Goal: Transaction & Acquisition: Purchase product/service

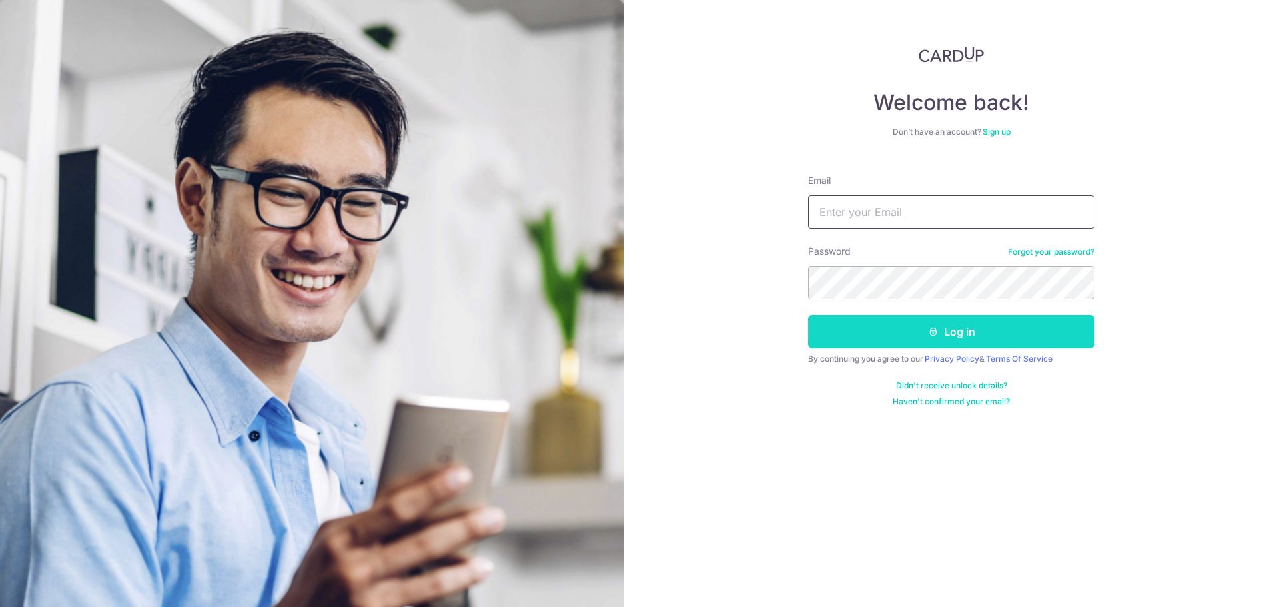
type input "[EMAIL_ADDRESS][DOMAIN_NAME]"
click at [929, 327] on icon "submit" at bounding box center [933, 331] width 11 height 11
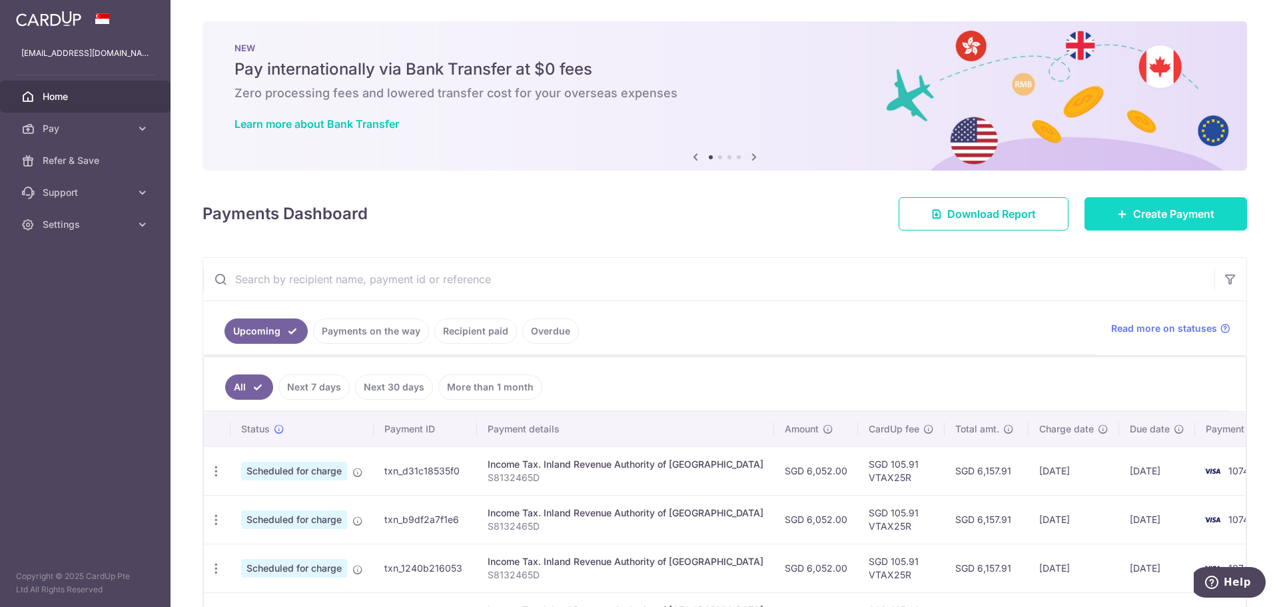
click at [1134, 207] on span "Create Payment" at bounding box center [1173, 214] width 81 height 16
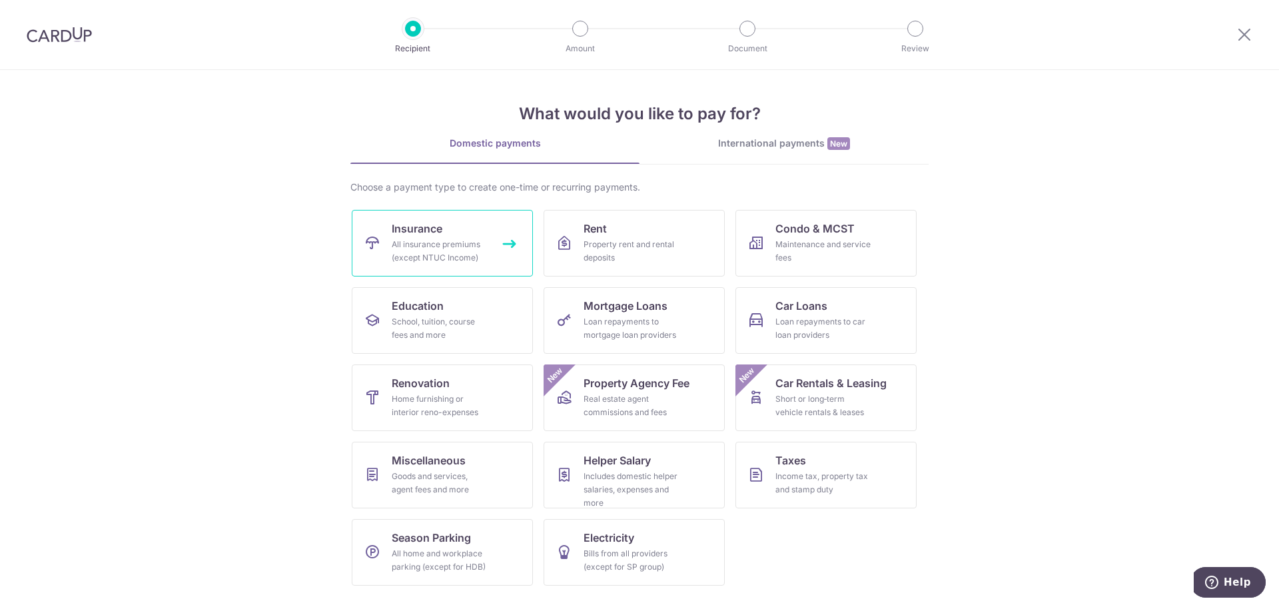
click at [409, 237] on link "Insurance All insurance premiums (except NTUC Income)" at bounding box center [442, 243] width 181 height 67
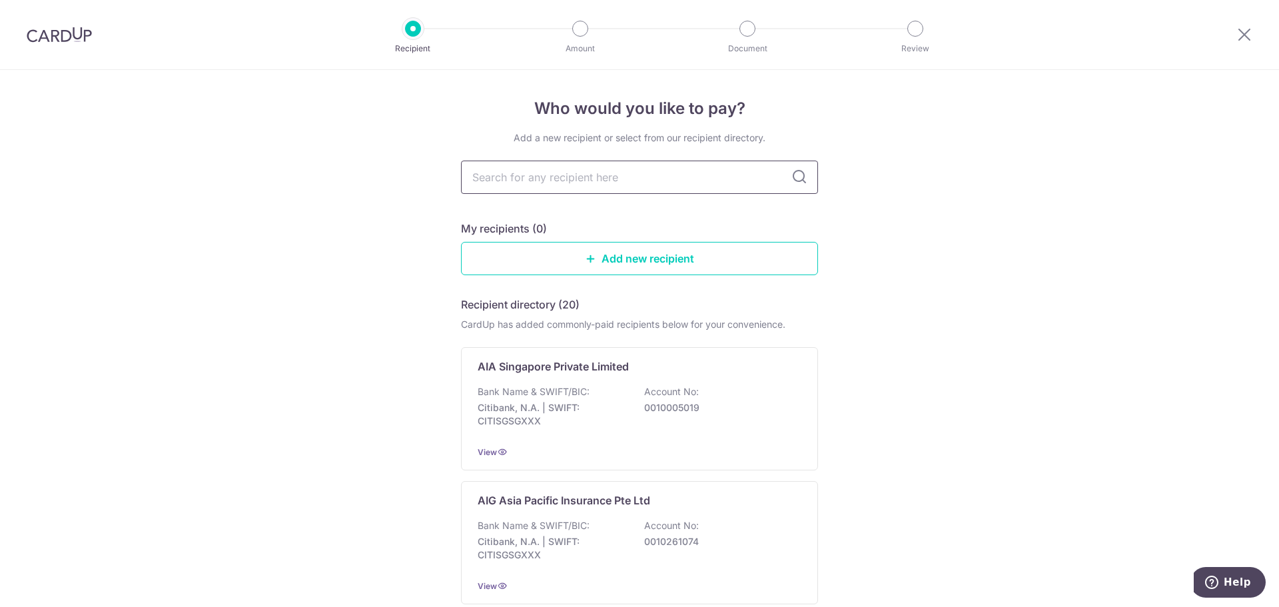
click at [528, 178] on input "text" at bounding box center [639, 177] width 357 height 33
type input "prudential"
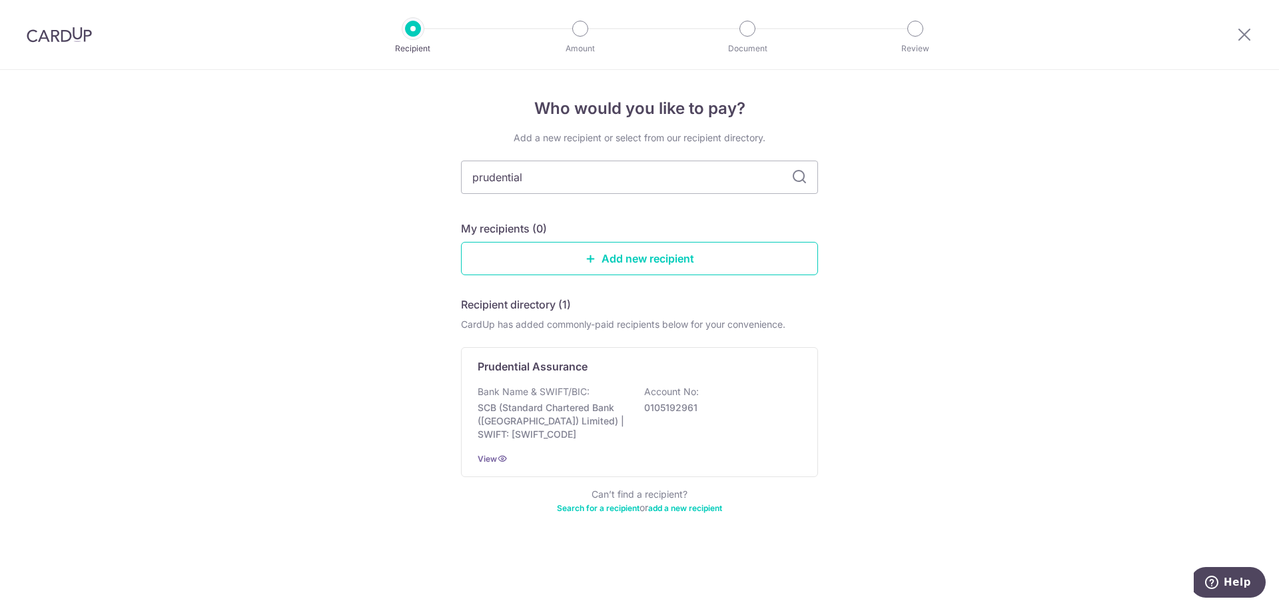
click at [799, 180] on icon at bounding box center [800, 177] width 16 height 16
click at [604, 255] on link "Add new recipient" at bounding box center [639, 258] width 357 height 33
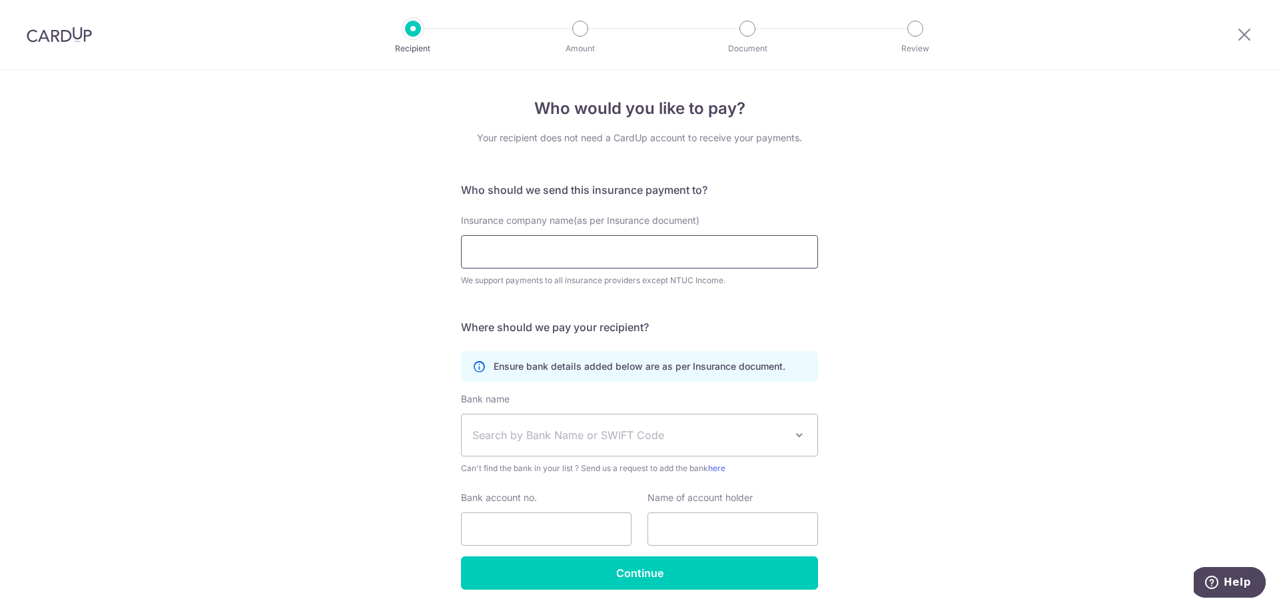
click at [583, 255] on input "Insurance company name(as per Insurance document)" at bounding box center [639, 251] width 357 height 33
click at [584, 255] on input "PRUDENTIAL" at bounding box center [639, 251] width 357 height 33
type input "PRUDENTIAL"
click at [526, 437] on span "Search by Bank Name or SWIFT Code" at bounding box center [628, 435] width 313 height 16
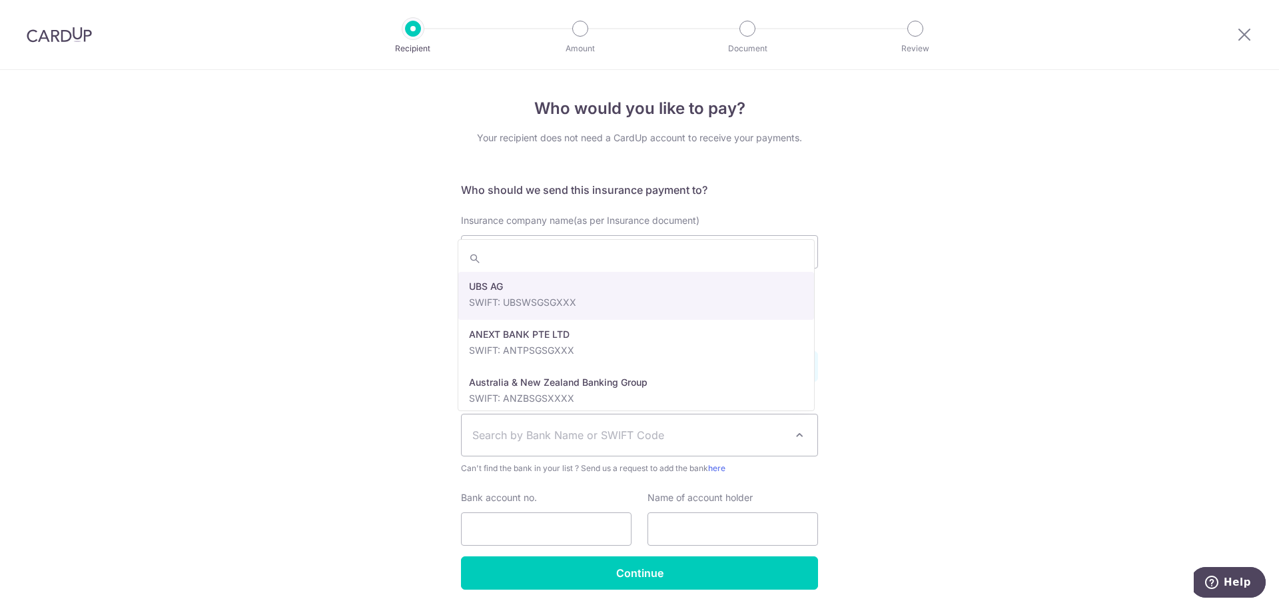
click at [259, 408] on div "Who would you like to pay? Your recipient does not need a CardUp account to rec…" at bounding box center [639, 361] width 1279 height 582
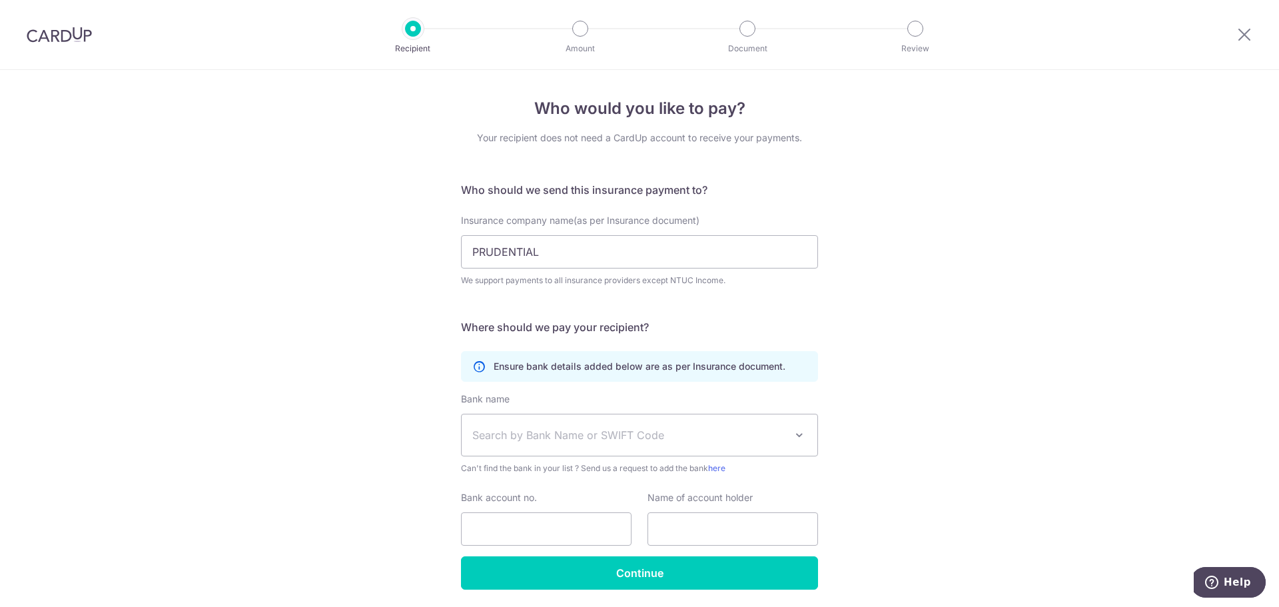
click at [551, 432] on span "Search by Bank Name or SWIFT Code" at bounding box center [628, 435] width 313 height 16
click at [411, 393] on div "Who would you like to pay? Your recipient does not need a CardUp account to rec…" at bounding box center [639, 361] width 1279 height 582
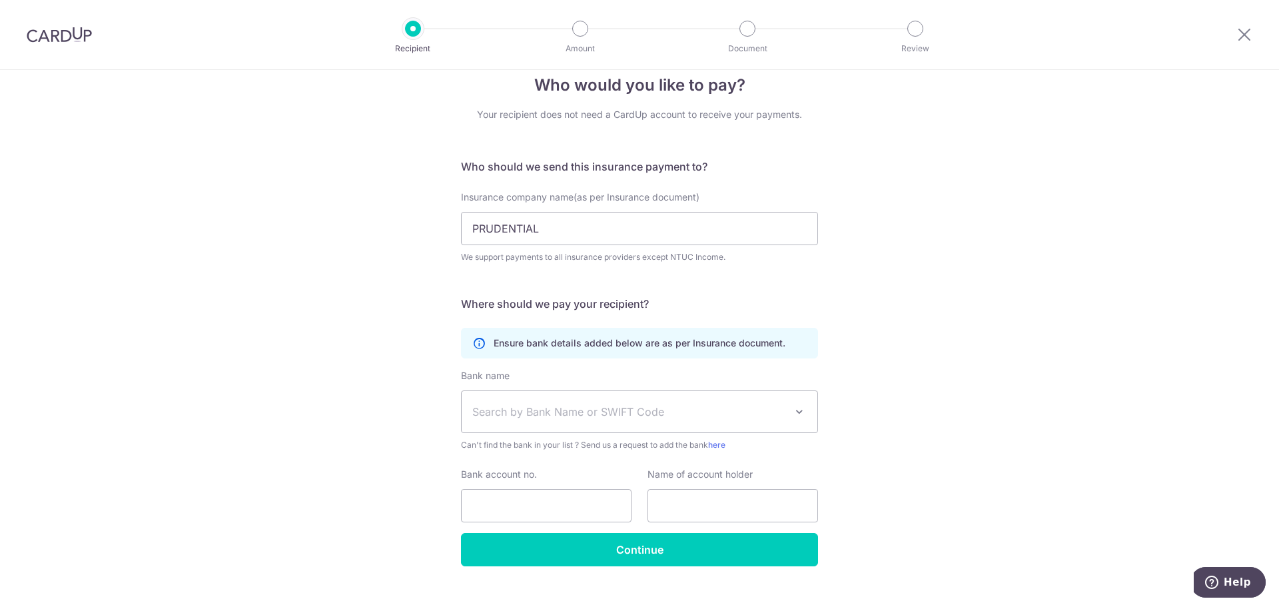
scroll to position [45, 0]
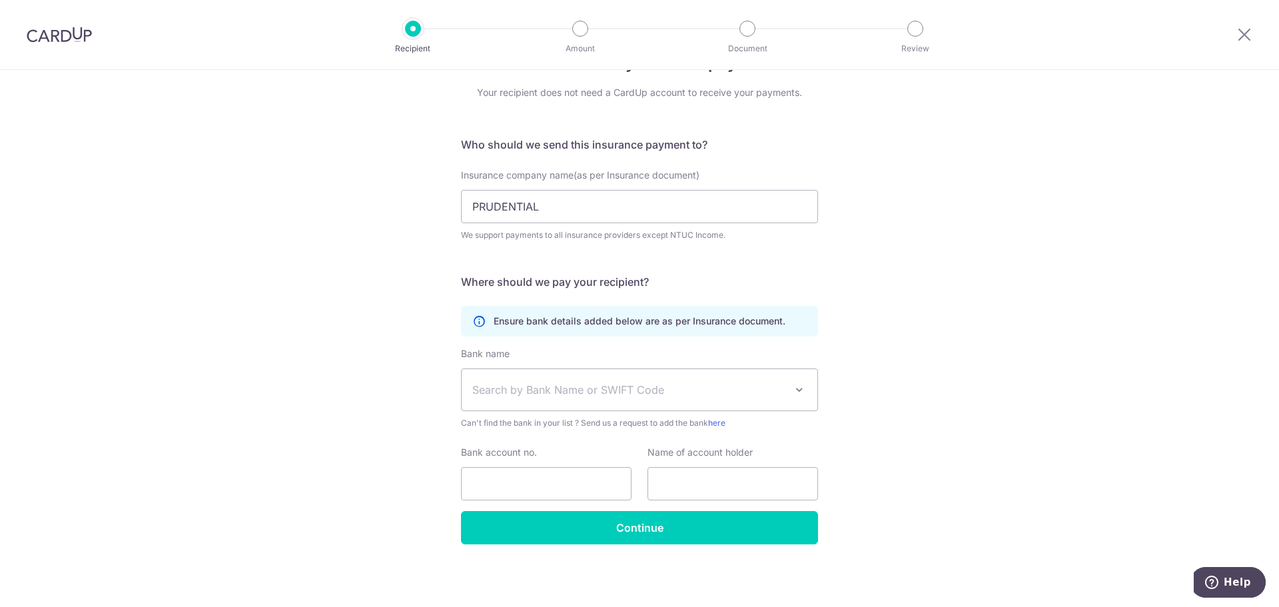
click at [548, 392] on span "Search by Bank Name or SWIFT Code" at bounding box center [628, 390] width 313 height 16
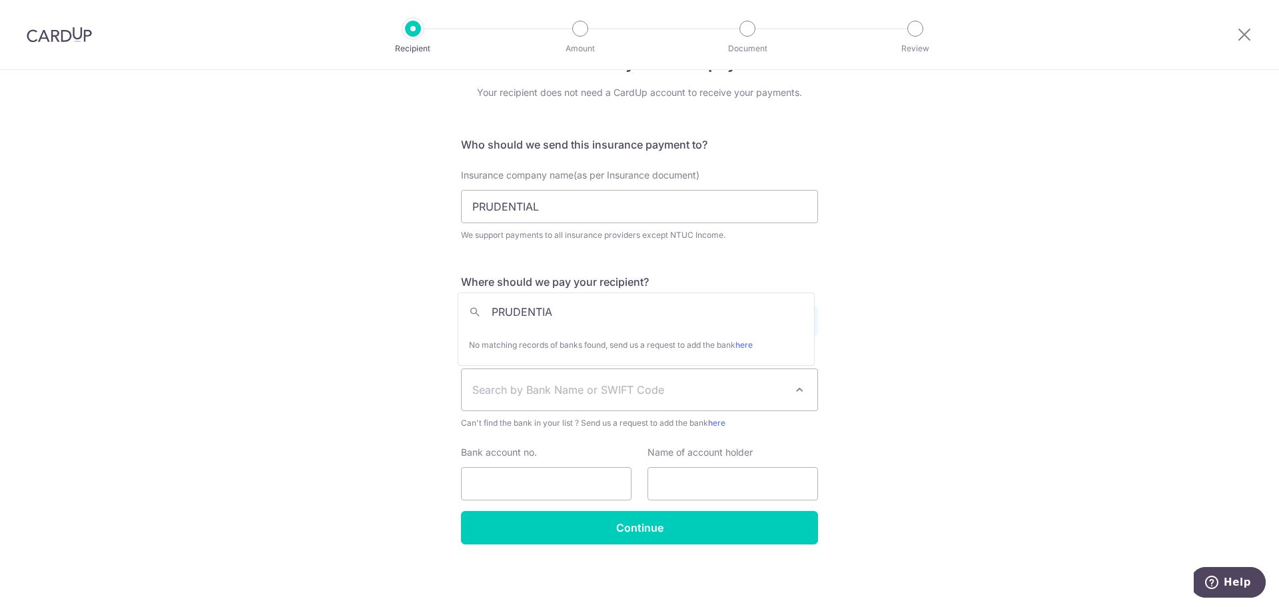
type input "PRUDENTIAL"
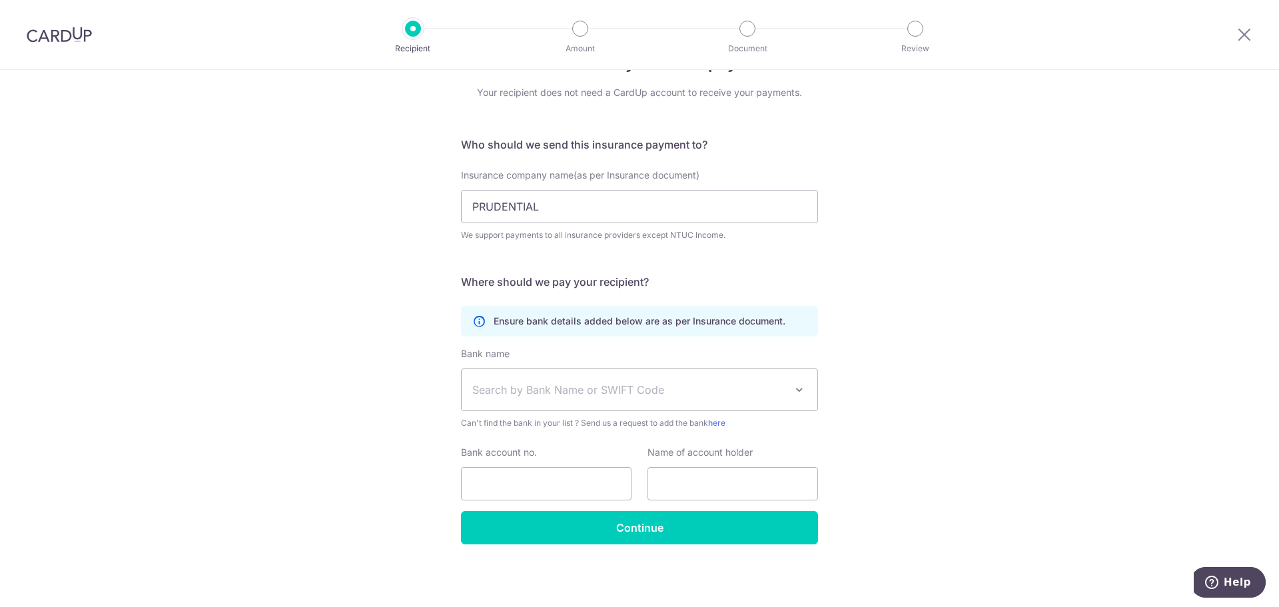
click at [960, 348] on div "Who would you like to pay? Your recipient does not need a CardUp account to rec…" at bounding box center [639, 316] width 1279 height 582
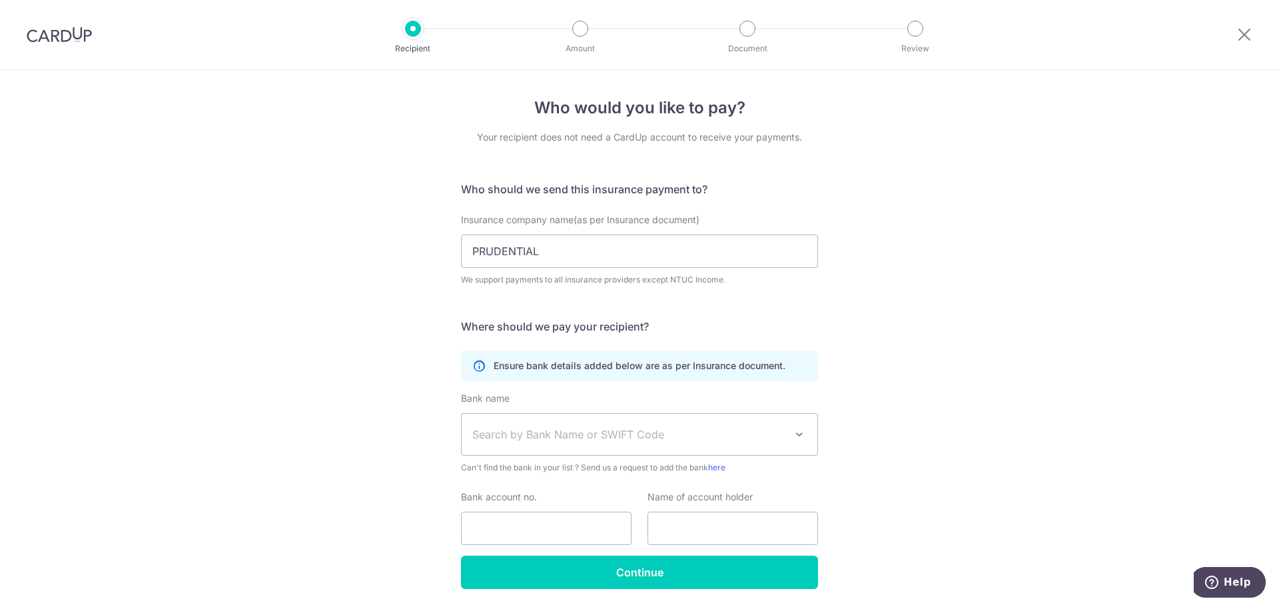
scroll to position [0, 0]
drag, startPoint x: 556, startPoint y: 247, endPoint x: -5, endPoint y: 242, distance: 561.0
click at [0, 242] on html "Recipient Amount Document Review Who would you like to pay? Your recipient does…" at bounding box center [639, 303] width 1279 height 607
type input "AIA"
click at [600, 437] on span "Search by Bank Name or SWIFT Code" at bounding box center [628, 435] width 313 height 16
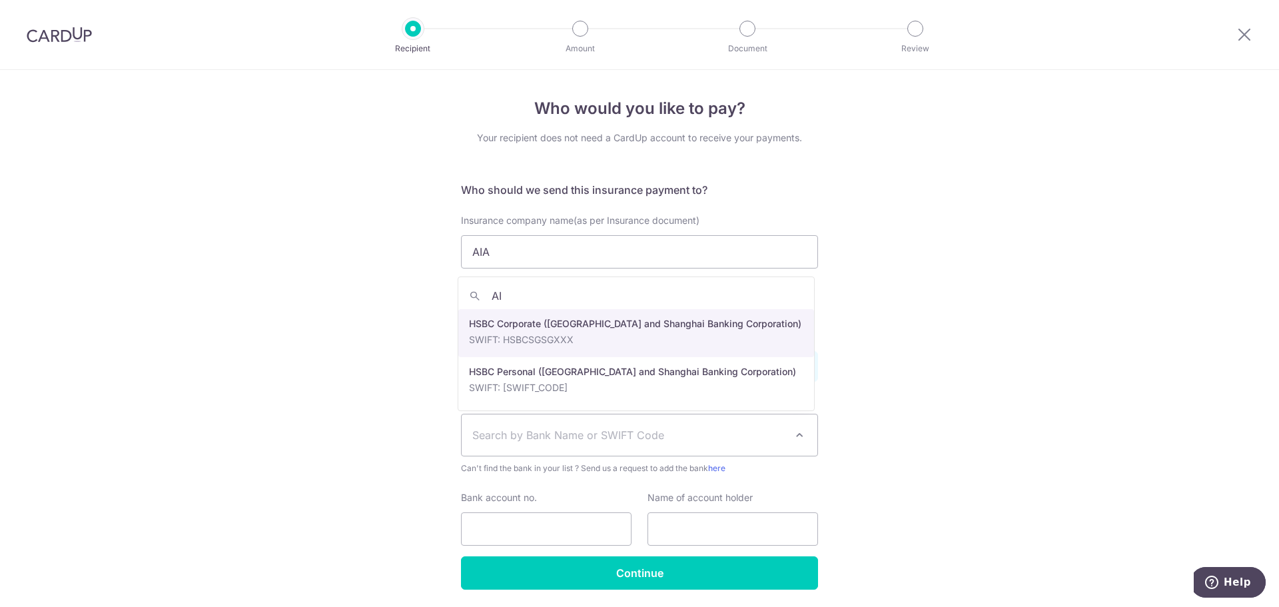
type input "A"
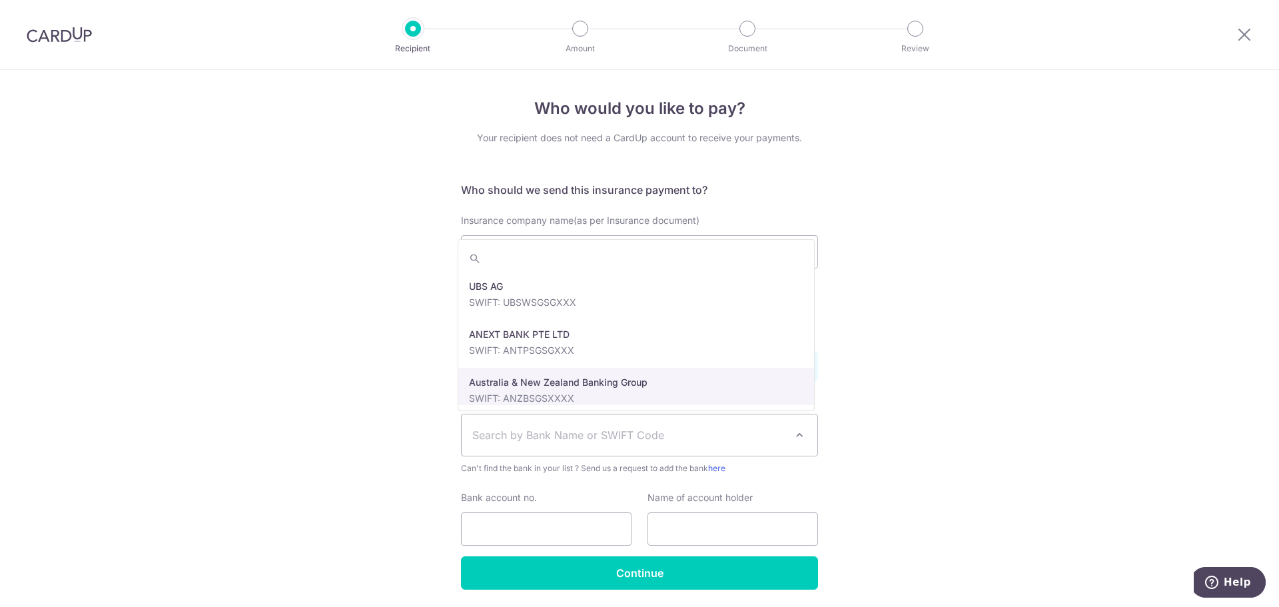
click at [248, 326] on div "Who would you like to pay? Your recipient does not need a CardUp account to rec…" at bounding box center [639, 361] width 1279 height 582
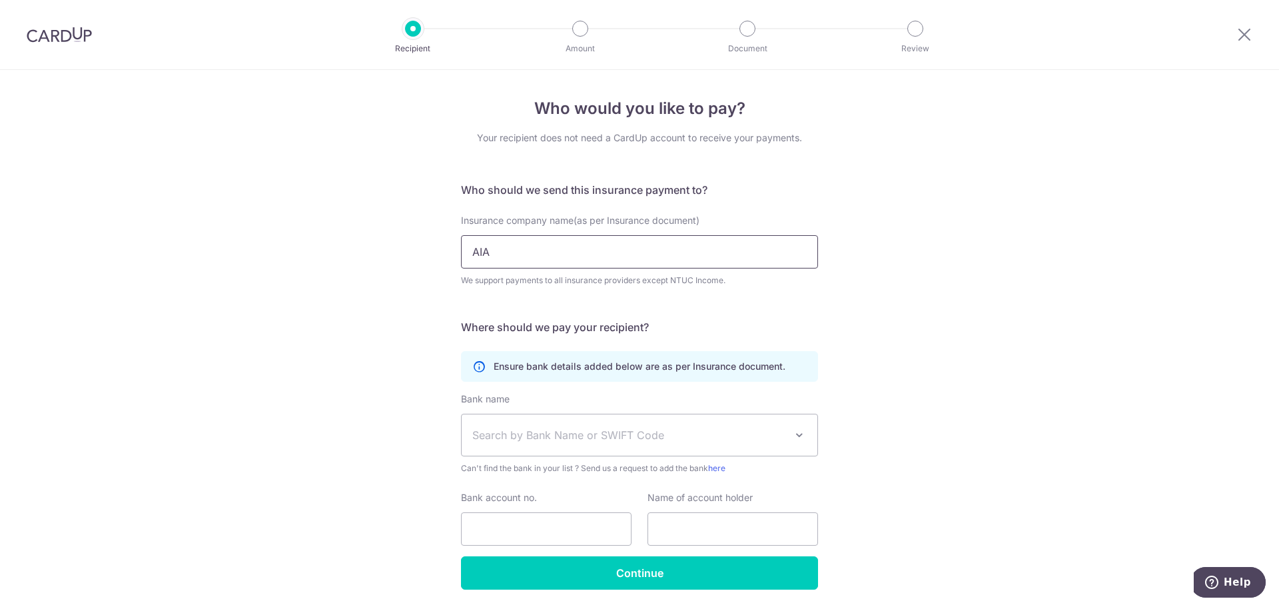
drag, startPoint x: 518, startPoint y: 246, endPoint x: 352, endPoint y: 247, distance: 165.9
click at [354, 248] on div "Who would you like to pay? Your recipient does not need a CardUp account to rec…" at bounding box center [639, 361] width 1279 height 582
type input "PRUDENTIAL"
click at [545, 435] on span "Search by Bank Name or SWIFT Code" at bounding box center [628, 435] width 313 height 16
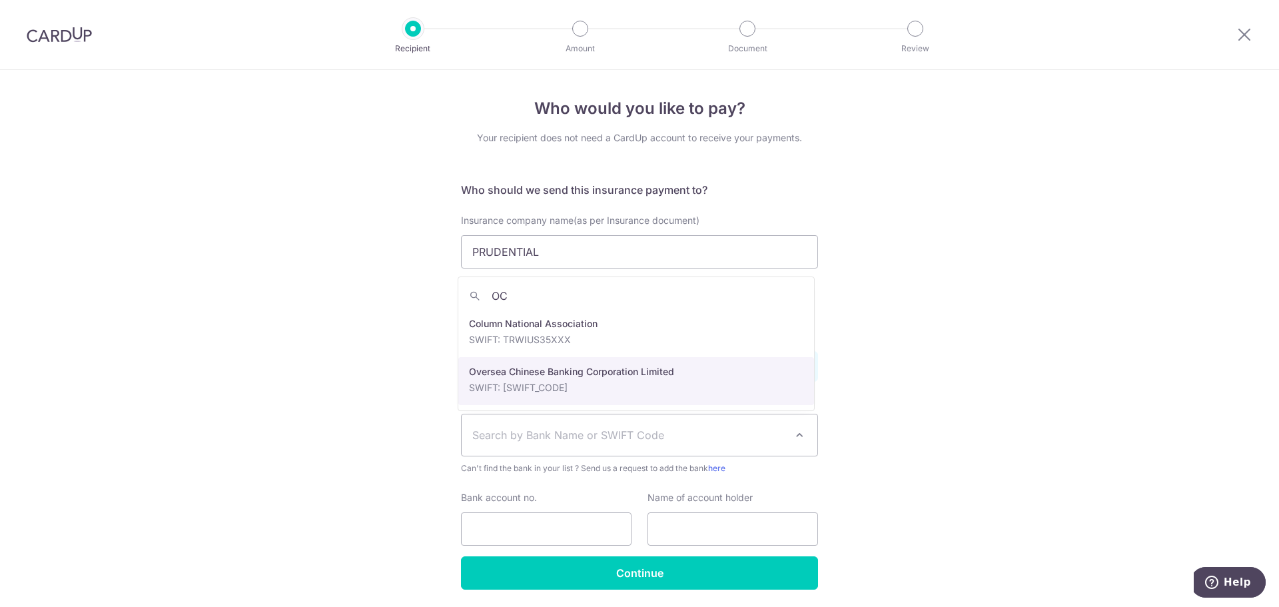
type input "OC"
select select "12"
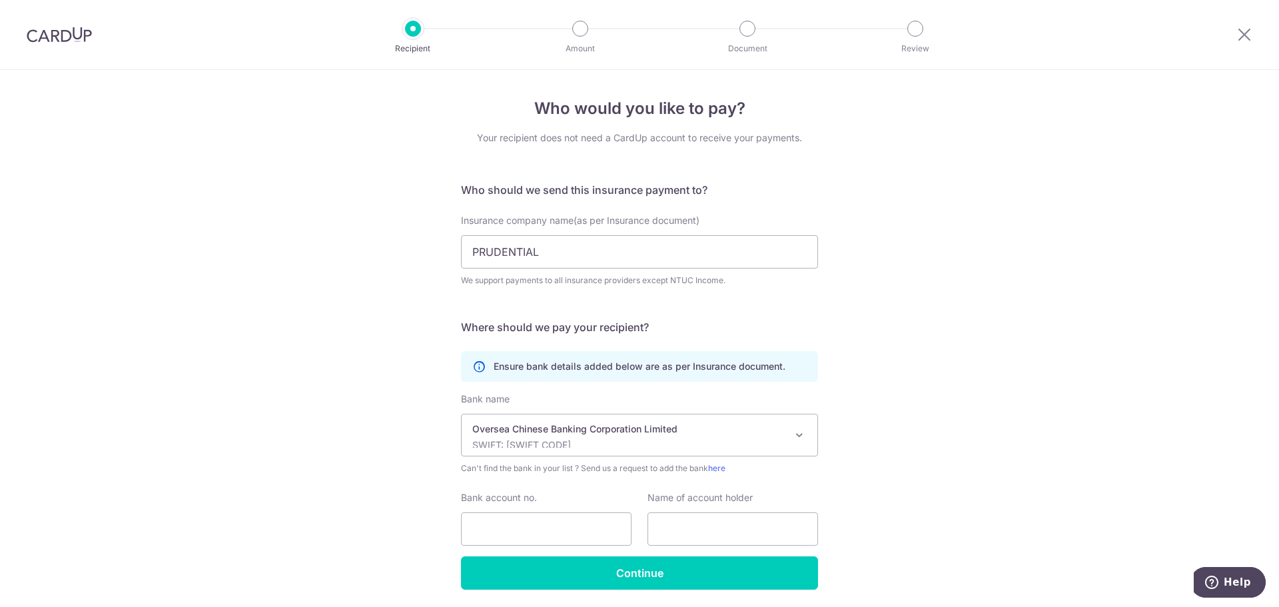
click at [274, 438] on div "Who would you like to pay? Your recipient does not need a CardUp account to rec…" at bounding box center [639, 361] width 1279 height 582
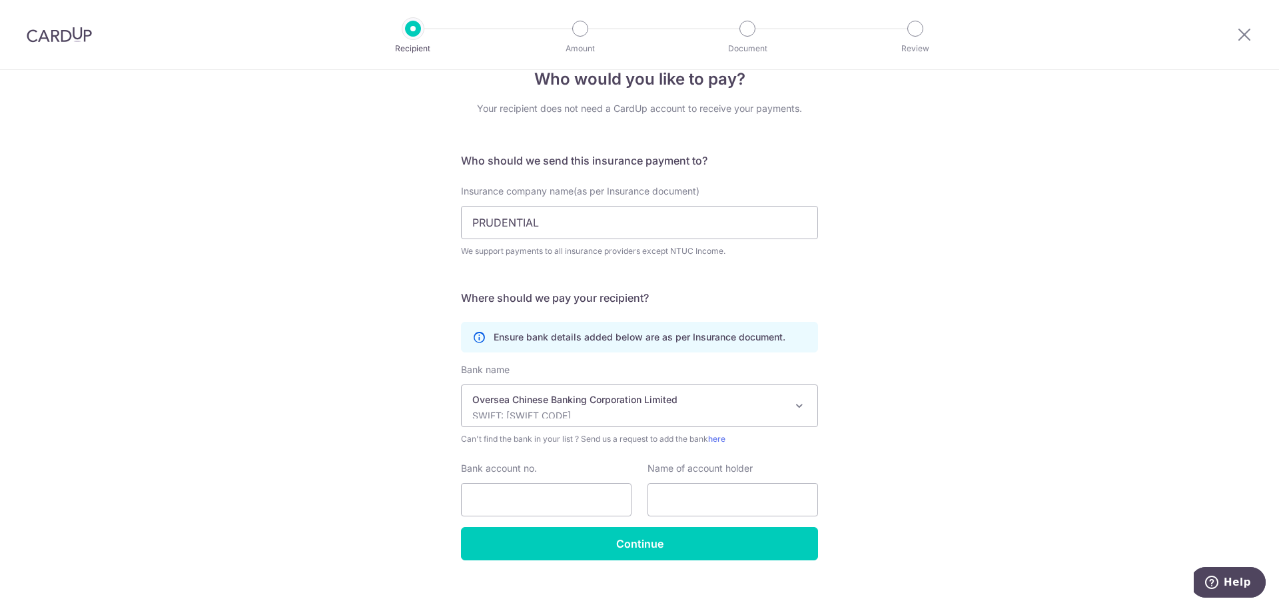
scroll to position [45, 0]
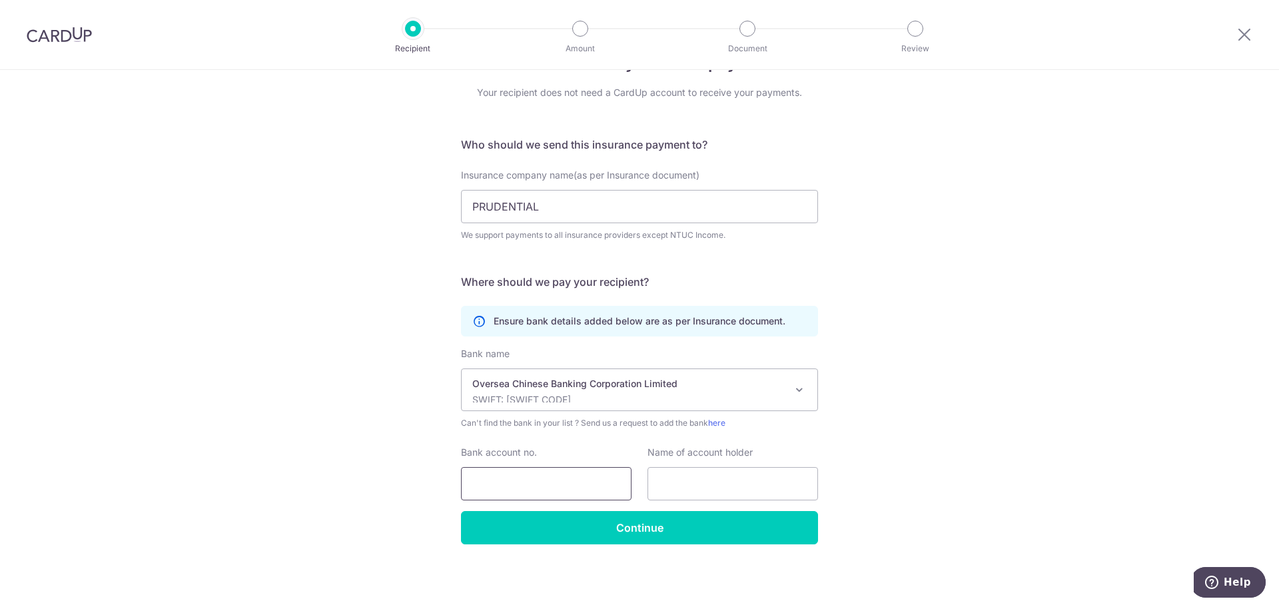
click at [544, 498] on input "Bank account no." at bounding box center [546, 483] width 171 height 33
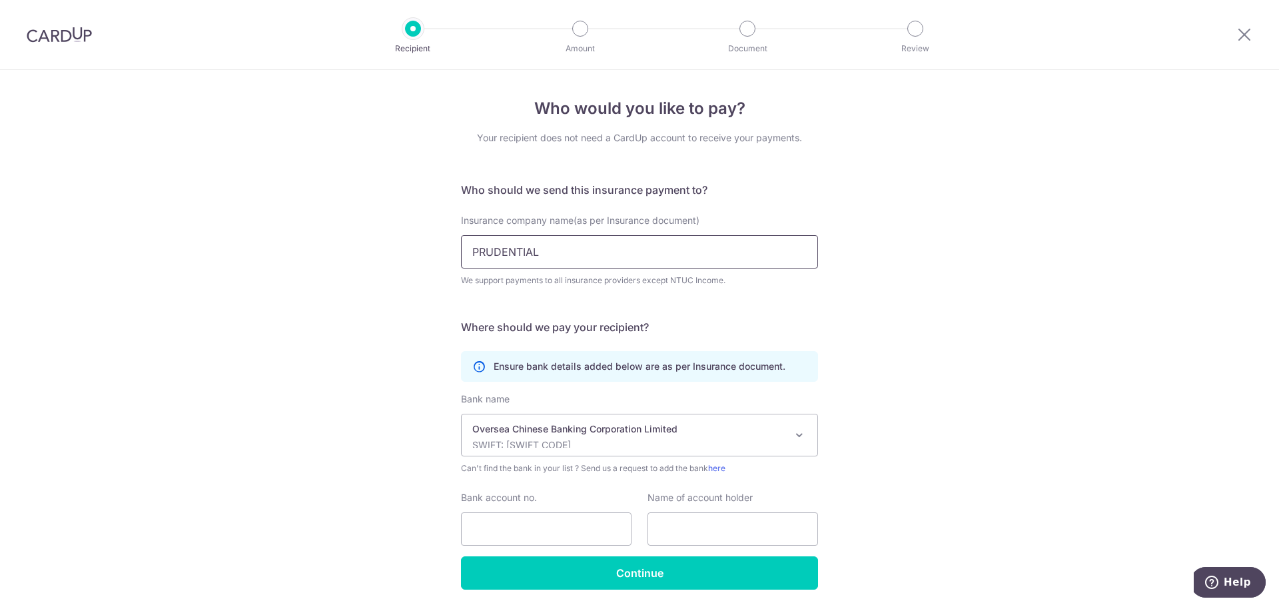
click at [567, 263] on input "PRUDENTIAL" at bounding box center [639, 251] width 357 height 33
type input "PRUD"
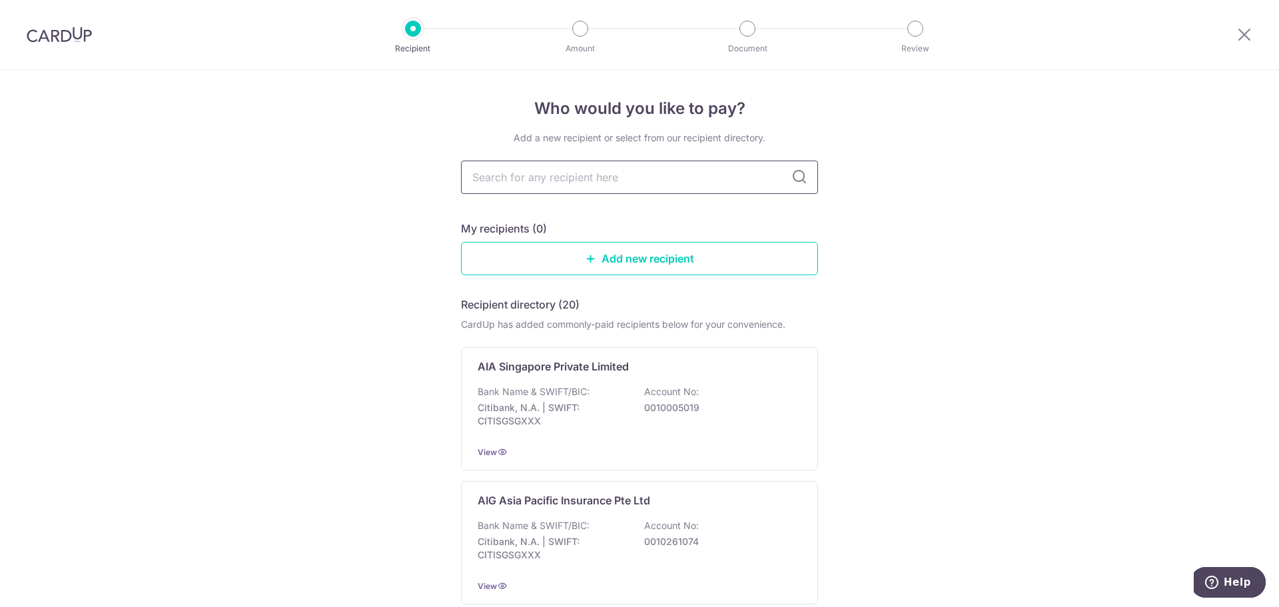
click at [581, 181] on input "text" at bounding box center [639, 177] width 357 height 33
click at [792, 175] on icon at bounding box center [800, 177] width 16 height 16
click at [530, 175] on input "text" at bounding box center [639, 177] width 357 height 33
type input "AIA"
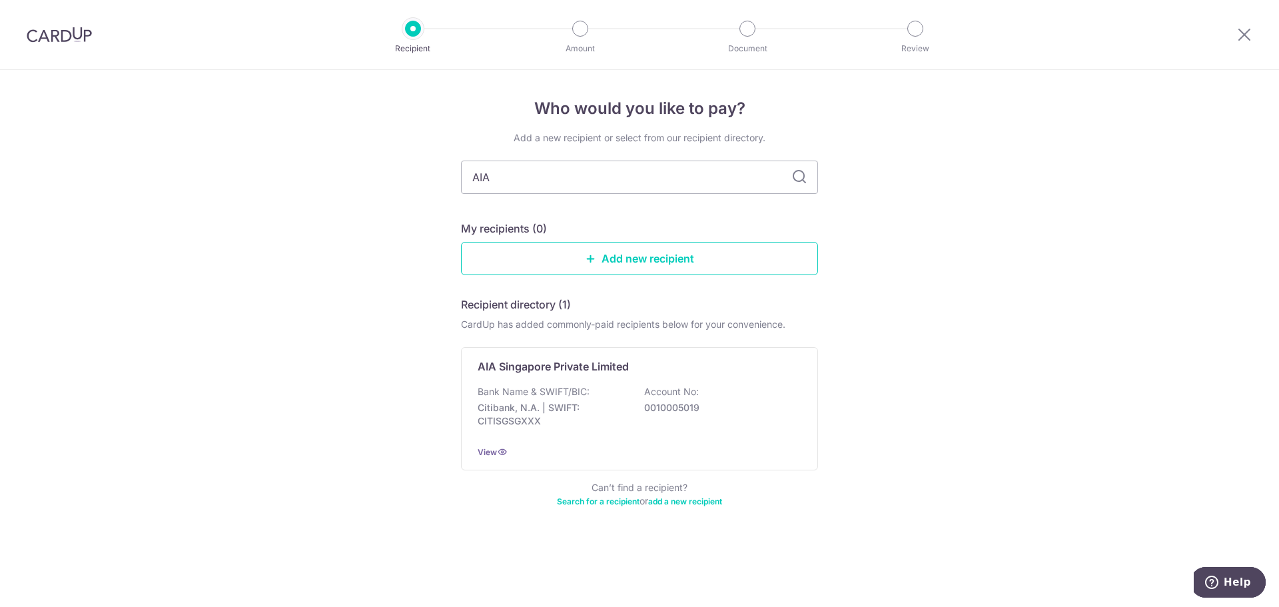
click at [798, 177] on icon at bounding box center [800, 177] width 16 height 16
click at [581, 177] on input "AIA" at bounding box center [639, 177] width 357 height 33
type input "A"
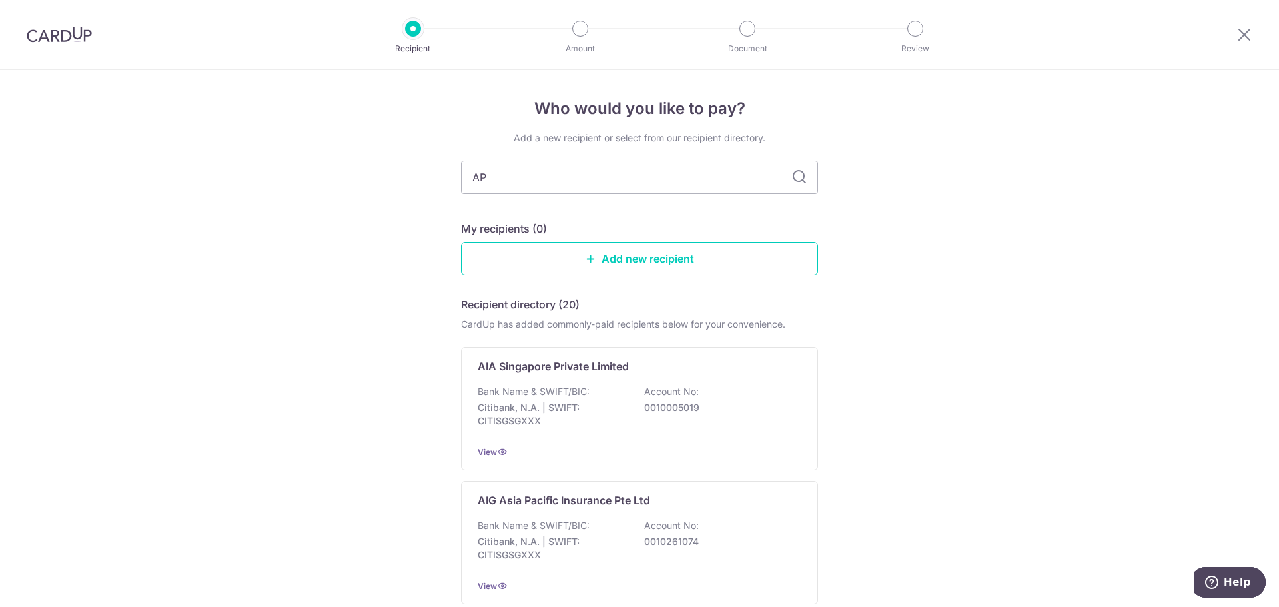
type input "A"
type input "PRU"
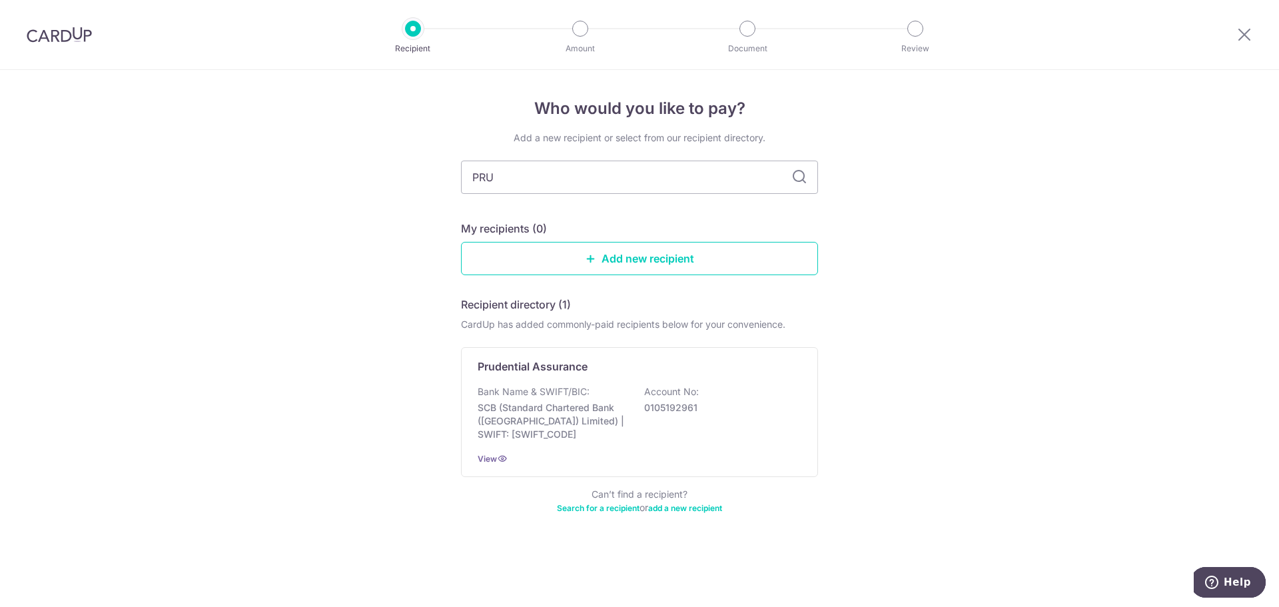
click at [802, 183] on icon at bounding box center [800, 177] width 16 height 16
click at [522, 412] on p "SCB (Standard Chartered Bank (Singapore) Limited) | SWIFT: SCBLSG22XXX" at bounding box center [552, 421] width 149 height 40
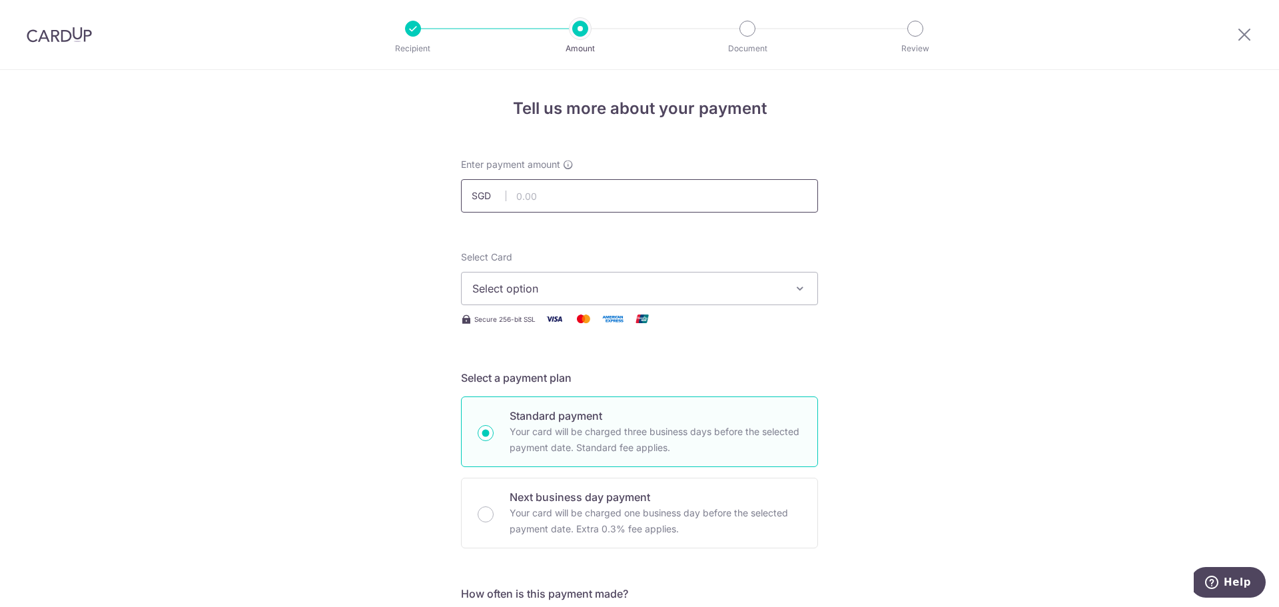
click at [524, 199] on input "text" at bounding box center [639, 195] width 357 height 33
type input "1,352.58"
click at [524, 284] on span "Select option" at bounding box center [627, 288] width 310 height 16
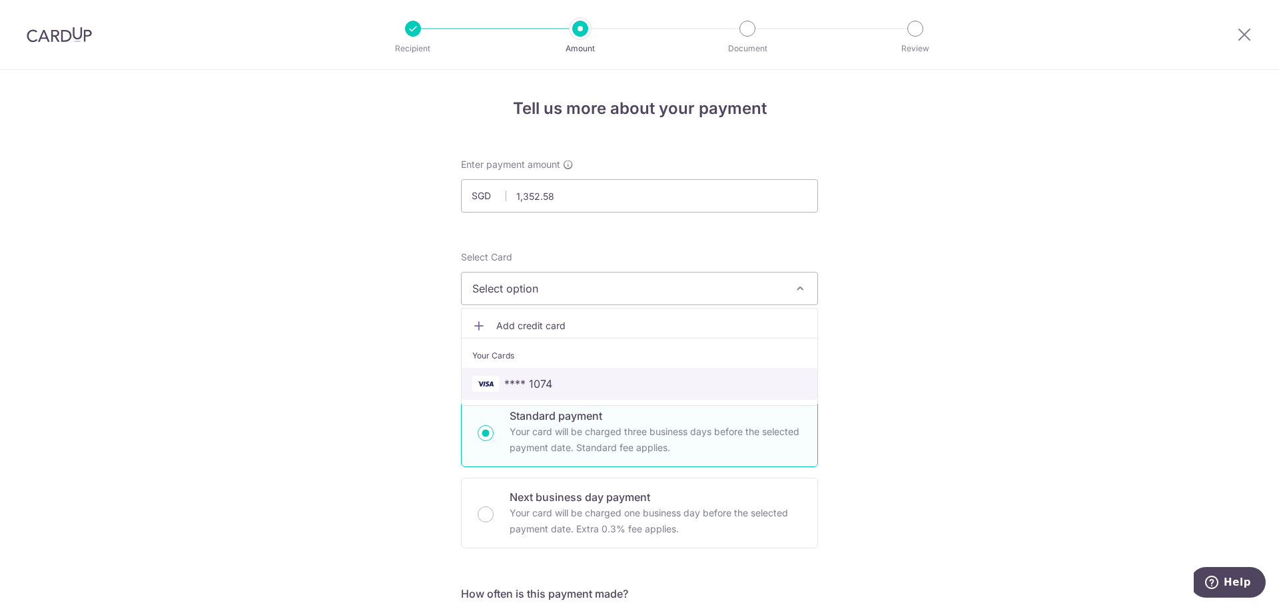
click at [527, 376] on span "**** 1074" at bounding box center [528, 384] width 48 height 16
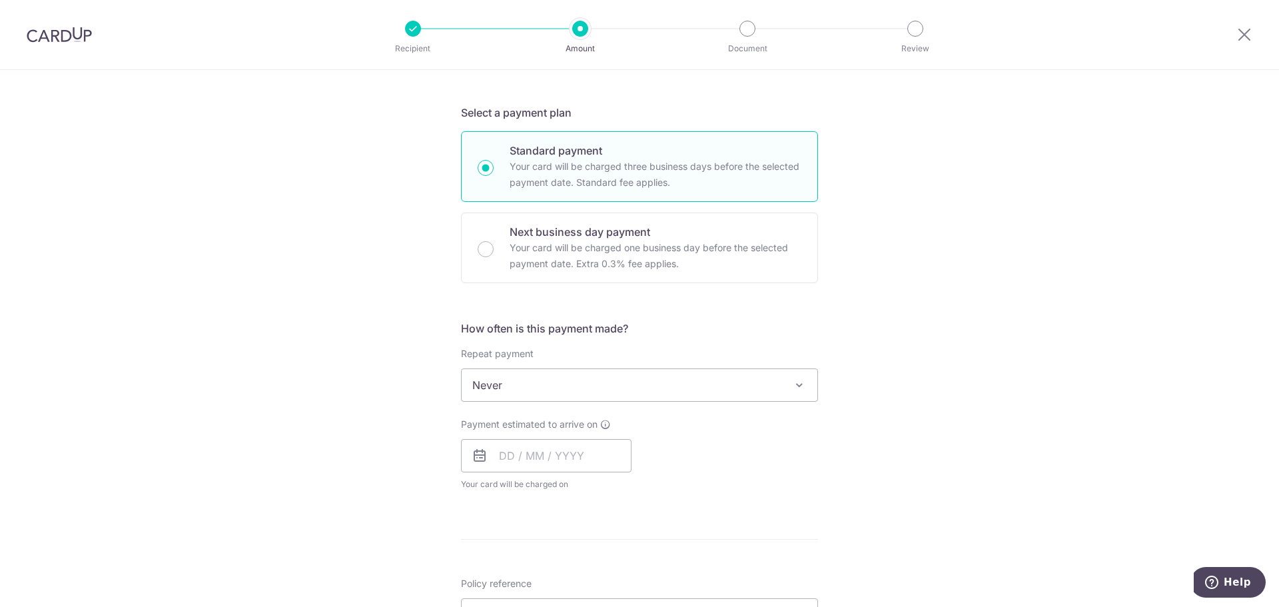
scroll to position [267, 0]
click at [530, 384] on span "Never" at bounding box center [640, 384] width 356 height 32
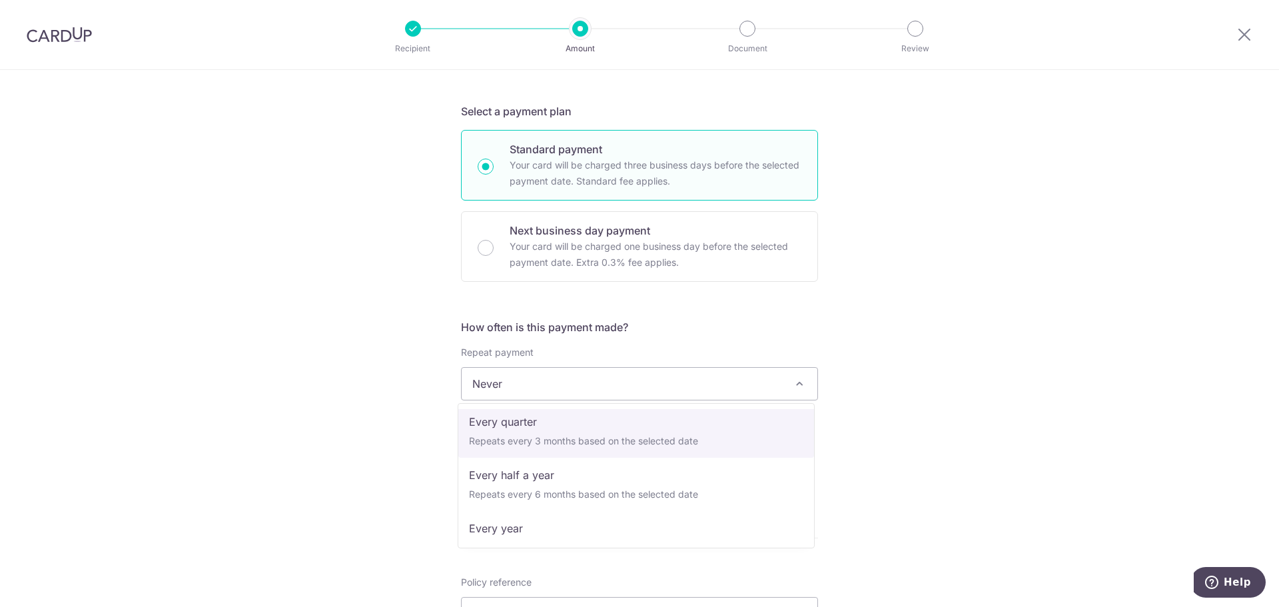
scroll to position [187, 0]
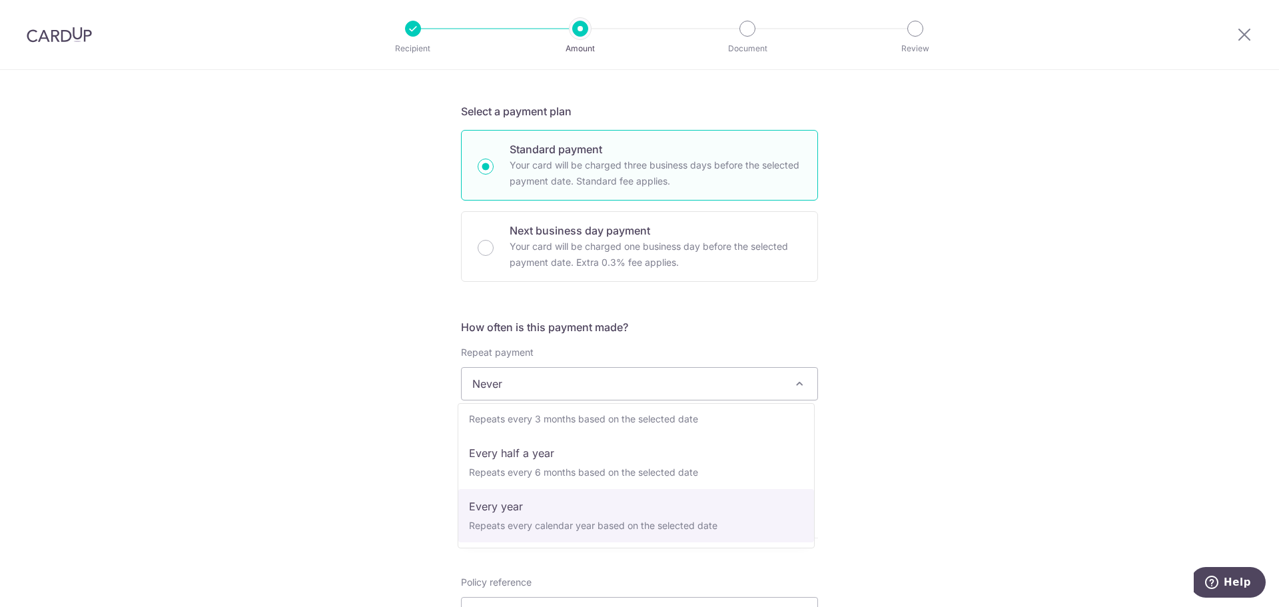
select select "6"
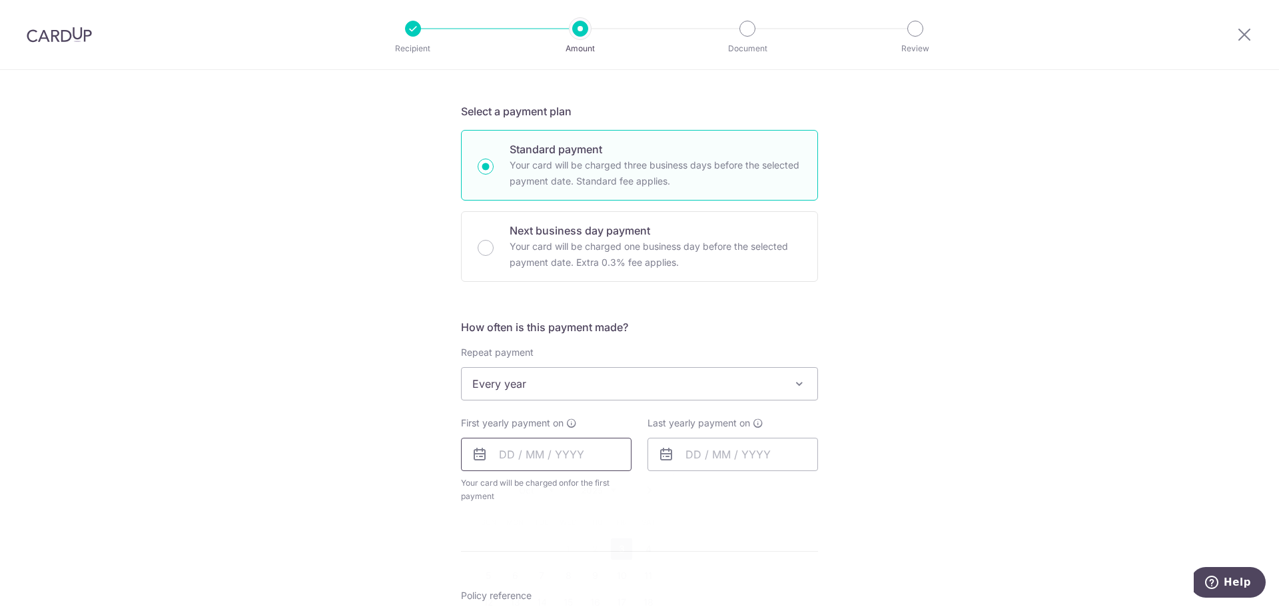
click at [496, 458] on input "text" at bounding box center [546, 454] width 171 height 33
drag, startPoint x: 619, startPoint y: 550, endPoint x: 658, endPoint y: 516, distance: 52.0
click at [619, 550] on link "3" at bounding box center [621, 548] width 21 height 21
type input "[DATE]"
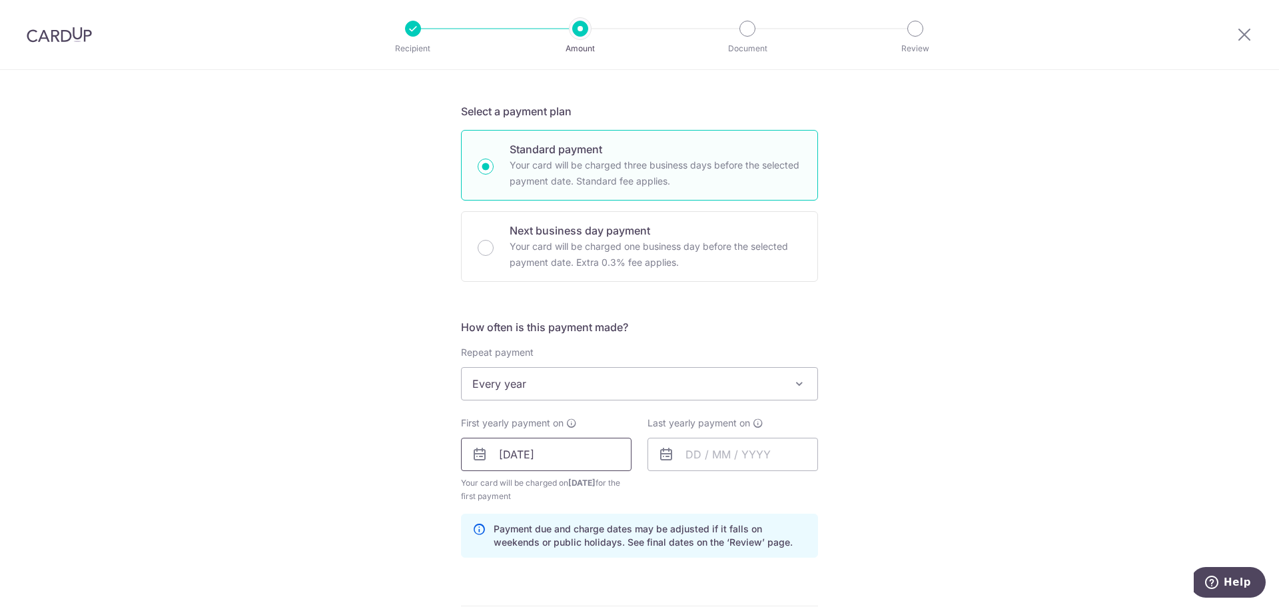
click at [529, 466] on input "[DATE]" at bounding box center [546, 454] width 171 height 33
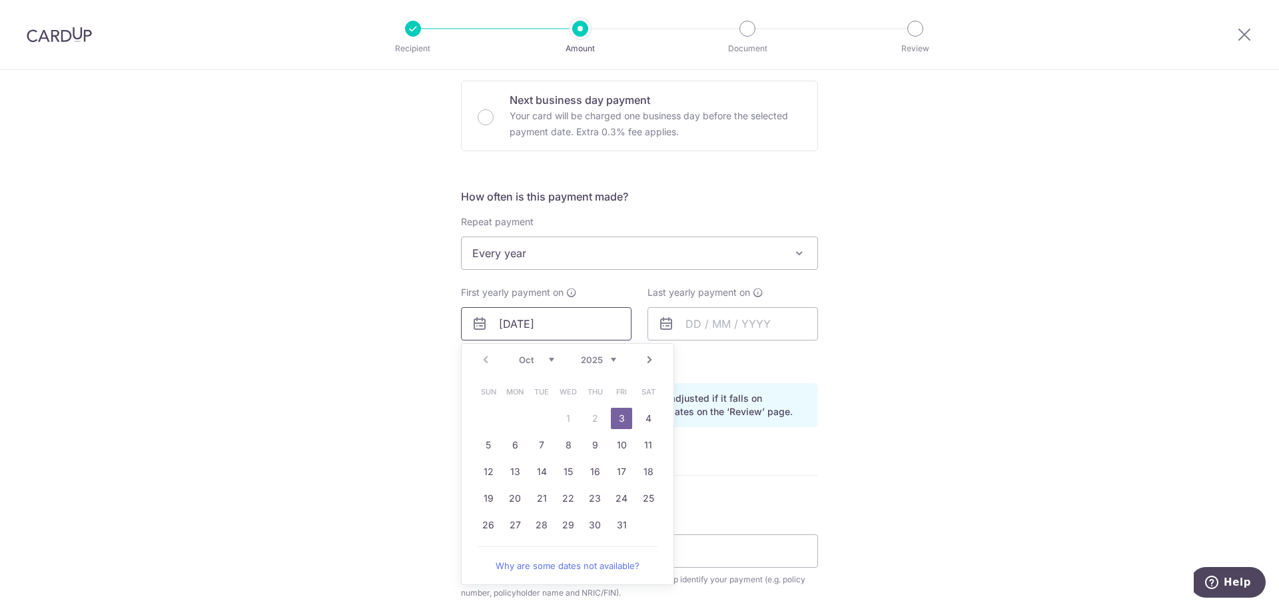
scroll to position [400, 0]
click at [742, 485] on form "Enter payment amount SGD 1,352.58 1352.58 Select Card **** 1074 Add credit card…" at bounding box center [639, 319] width 357 height 1123
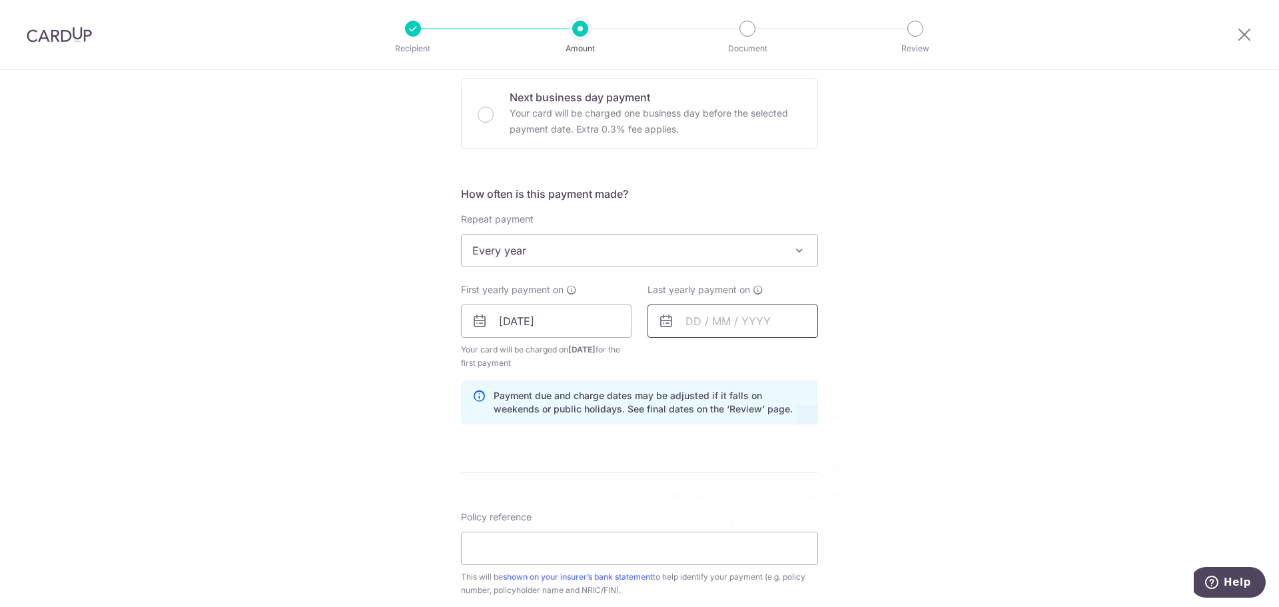
click at [698, 320] on input "text" at bounding box center [733, 320] width 171 height 33
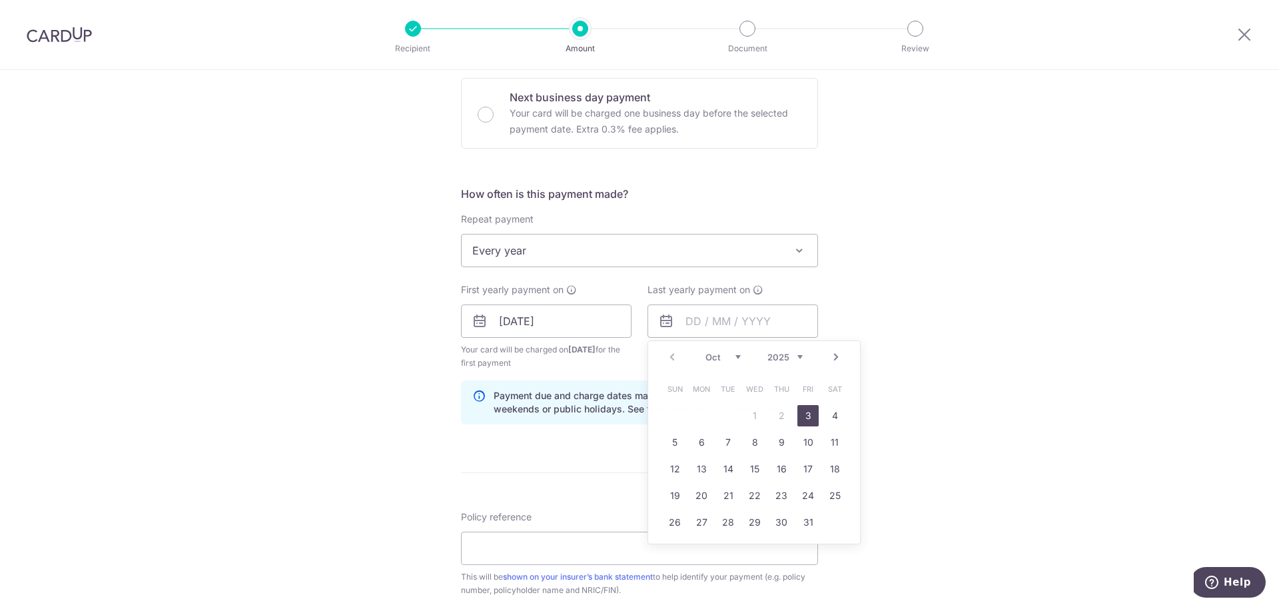
click at [1069, 385] on div "Tell us more about your payment Enter payment amount SGD 1,352.58 1352.58 Selec…" at bounding box center [639, 306] width 1279 height 1273
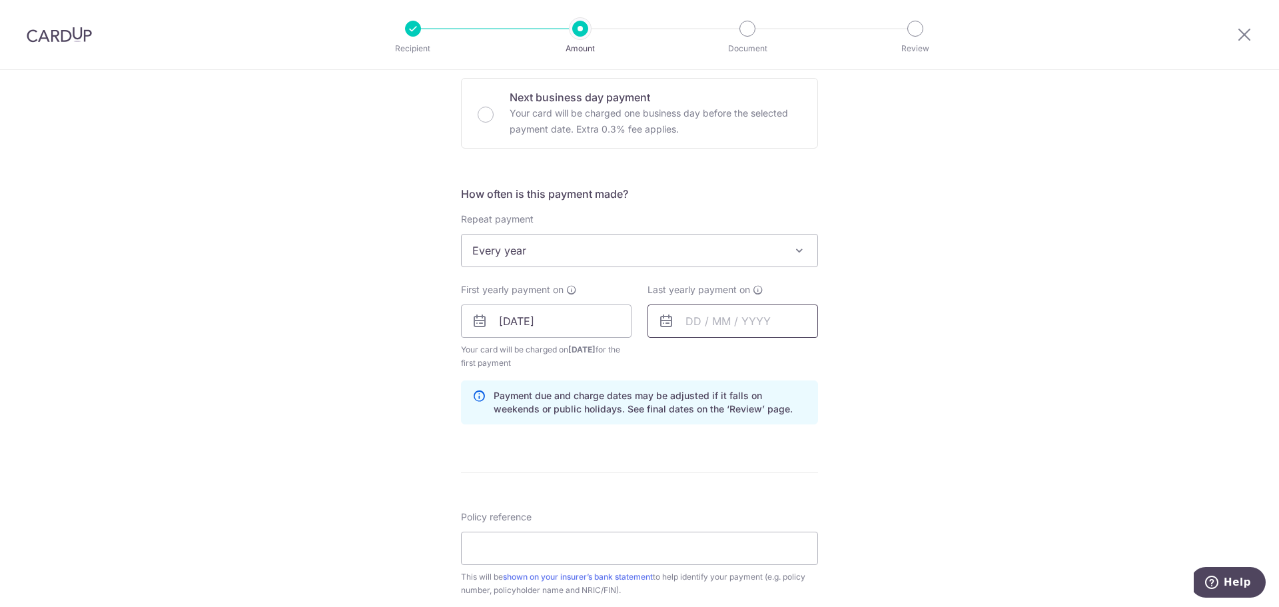
click at [681, 320] on input "text" at bounding box center [733, 320] width 171 height 33
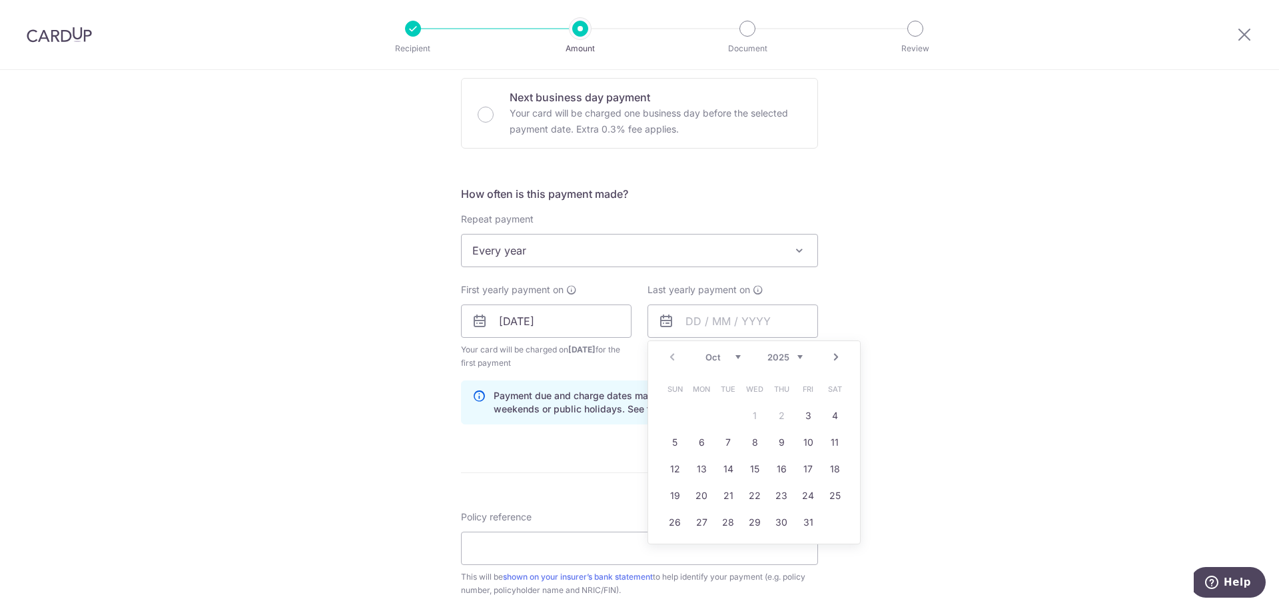
click at [786, 355] on select "2025 2026 2027 2028 2029 2030 2031 2032 2033 2034 2035" at bounding box center [785, 357] width 35 height 11
click at [751, 414] on link "3" at bounding box center [754, 415] width 21 height 21
type input "[DATE]"
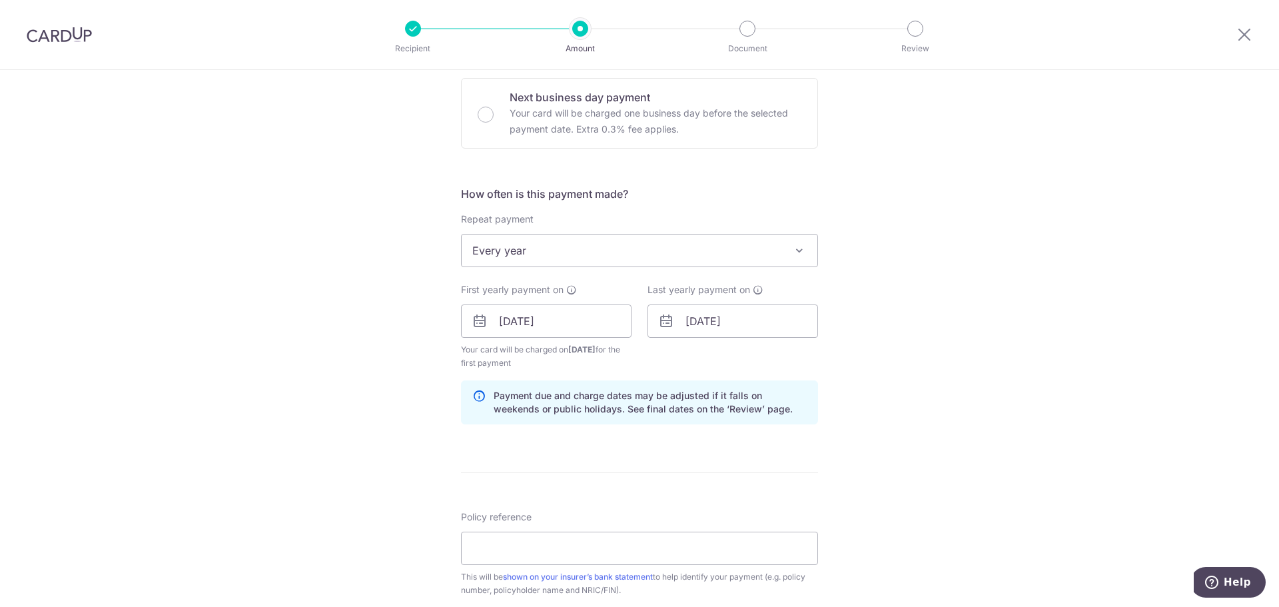
click at [982, 462] on div "Tell us more about your payment Enter payment amount SGD 1,352.58 1352.58 Selec…" at bounding box center [639, 306] width 1279 height 1273
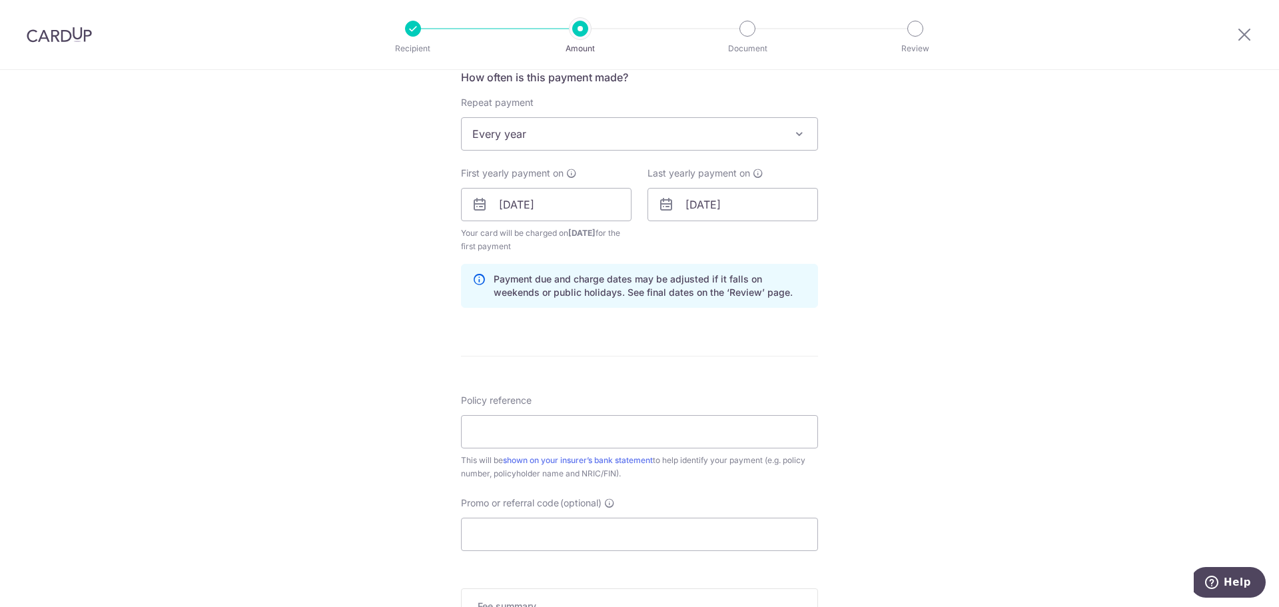
scroll to position [533, 0]
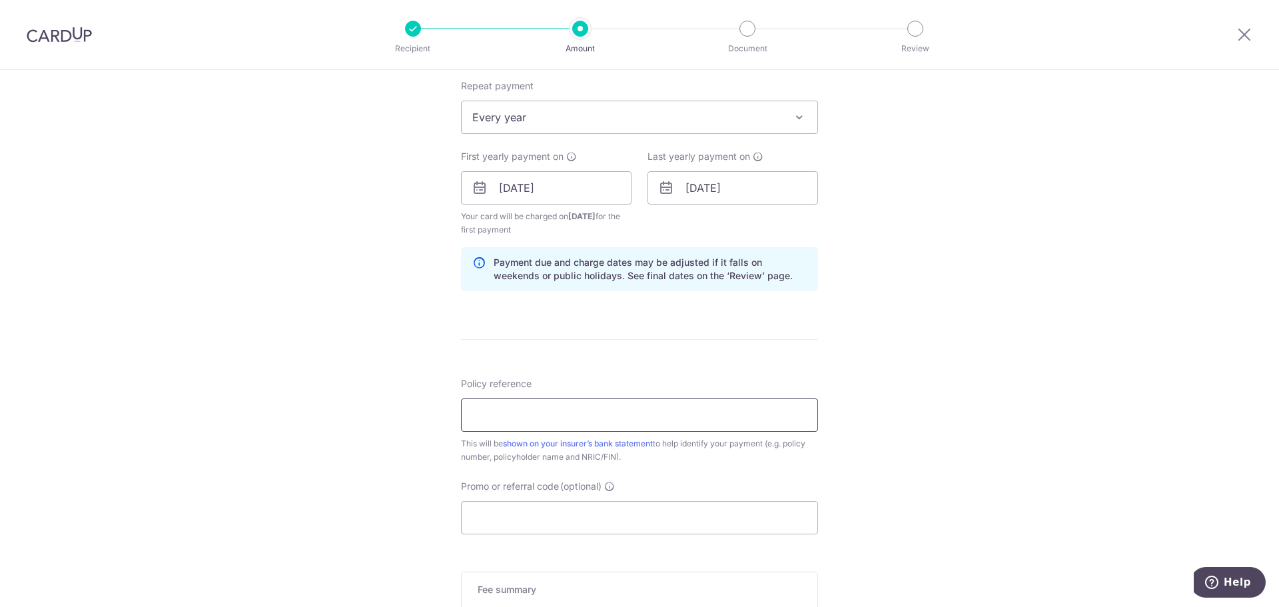
click at [618, 416] on input "Policy reference" at bounding box center [639, 414] width 357 height 33
click at [478, 416] on input "a4702473" at bounding box center [639, 414] width 357 height 33
type input "A4702473"
click at [488, 514] on input "Promo or referral code (optional)" at bounding box center [639, 517] width 357 height 33
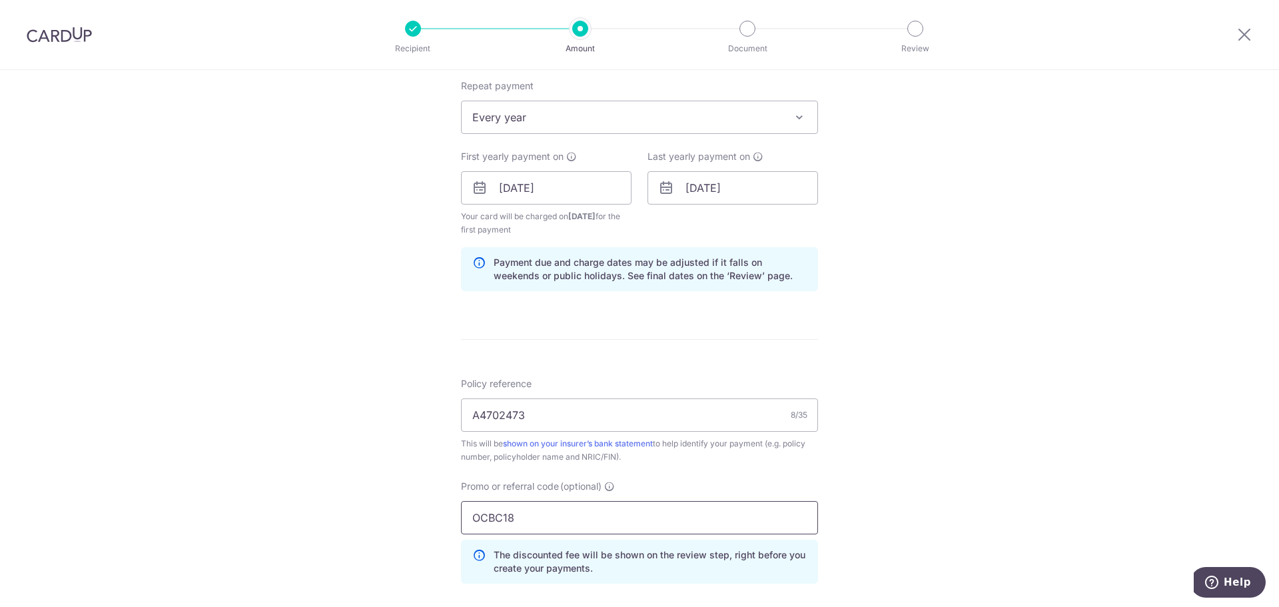
type input "OCBC18"
click at [319, 527] on div "Tell us more about your payment Enter payment amount SGD 1,352.58 1352.58 Selec…" at bounding box center [639, 203] width 1279 height 1333
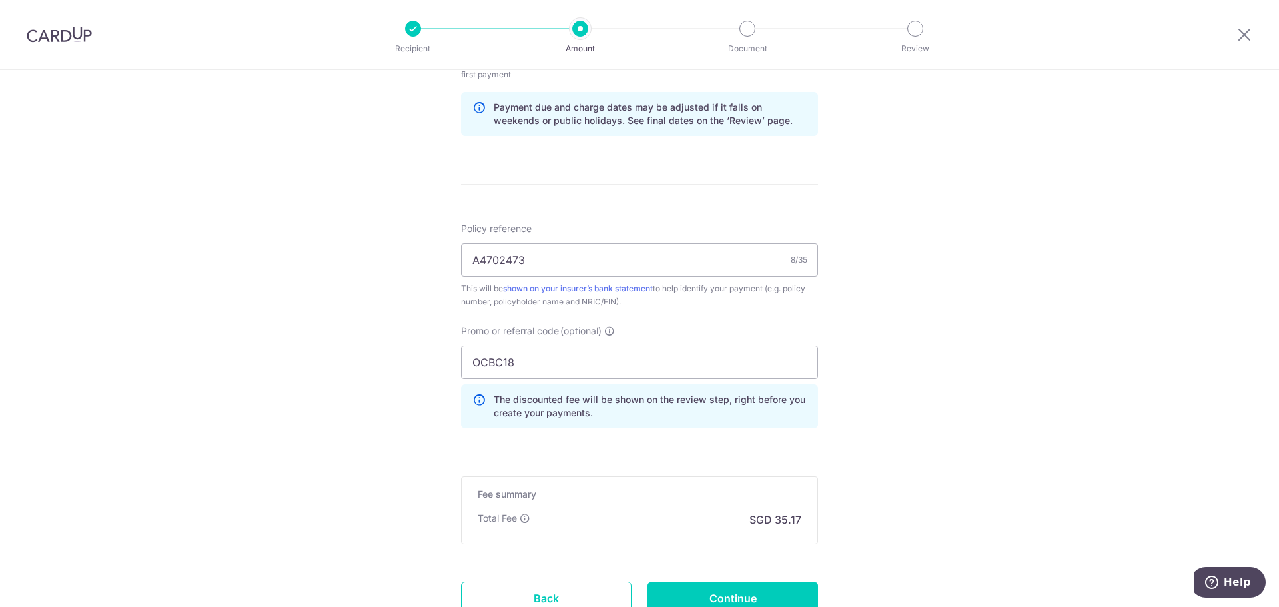
scroll to position [733, 0]
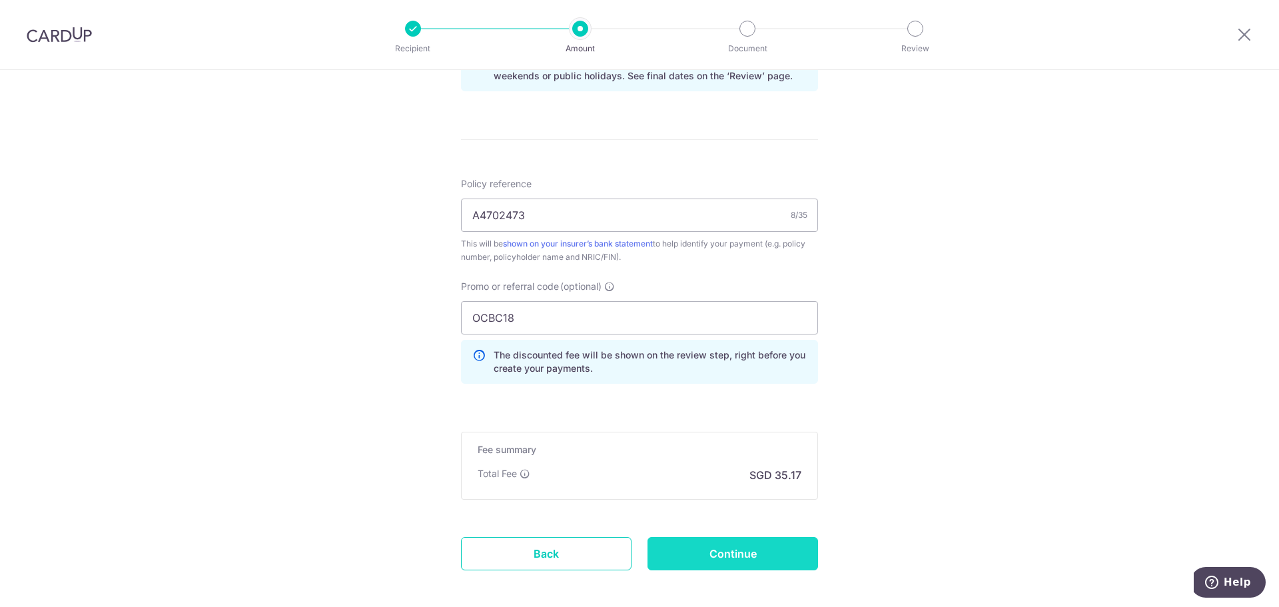
click at [680, 542] on input "Continue" at bounding box center [733, 553] width 171 height 33
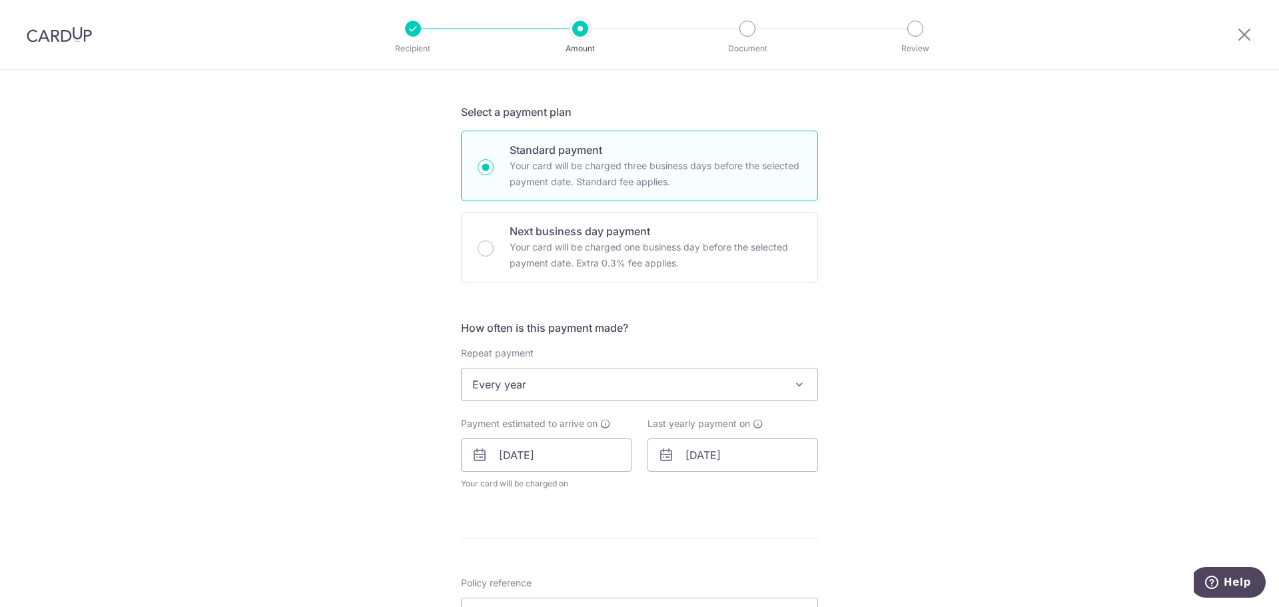
scroll to position [267, 0]
click at [778, 465] on input "[DATE]" at bounding box center [733, 454] width 171 height 33
click at [780, 490] on select "2025 2026 2027 2028 2029 2030 2031 2032 2033 2034 2035" at bounding box center [785, 490] width 35 height 11
click at [898, 478] on div "Tell us more about your payment Enter payment amount SGD 1,352.58 1352.58 Selec…" at bounding box center [639, 435] width 1279 height 1265
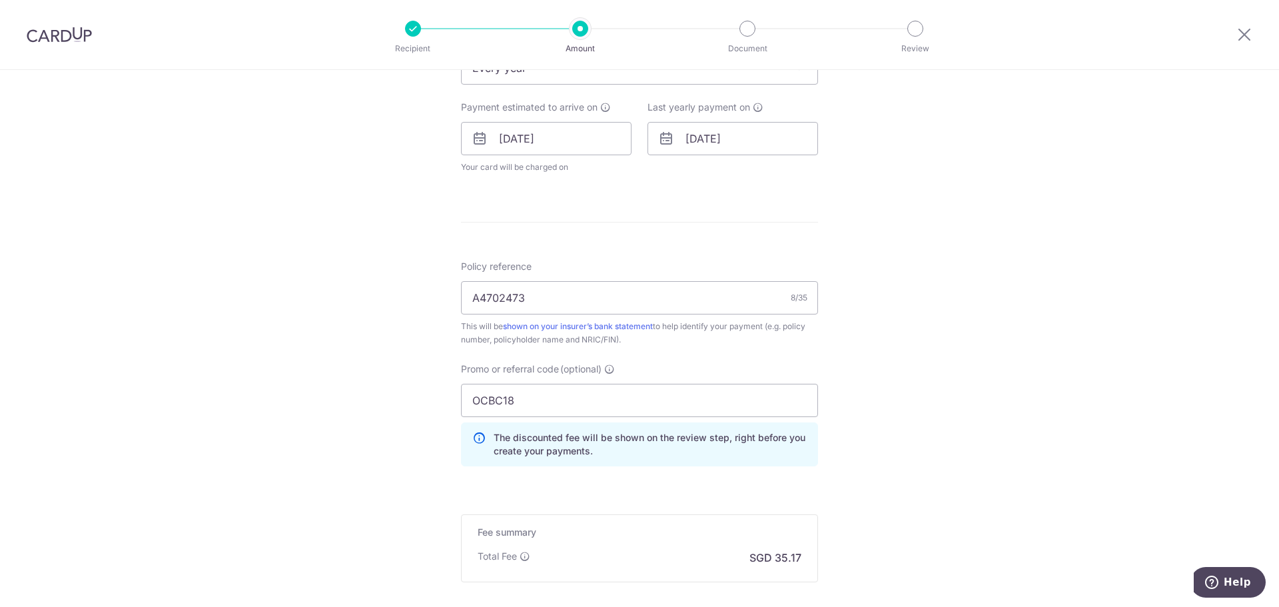
scroll to position [600, 0]
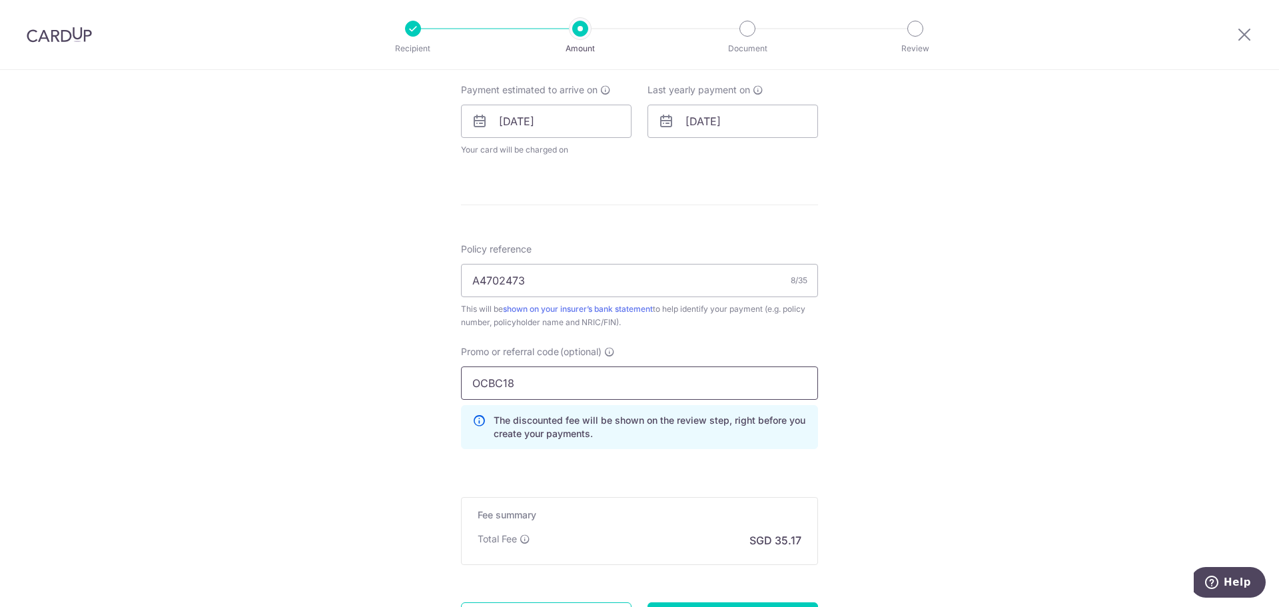
click at [525, 388] on input "OCBC18" at bounding box center [639, 382] width 357 height 33
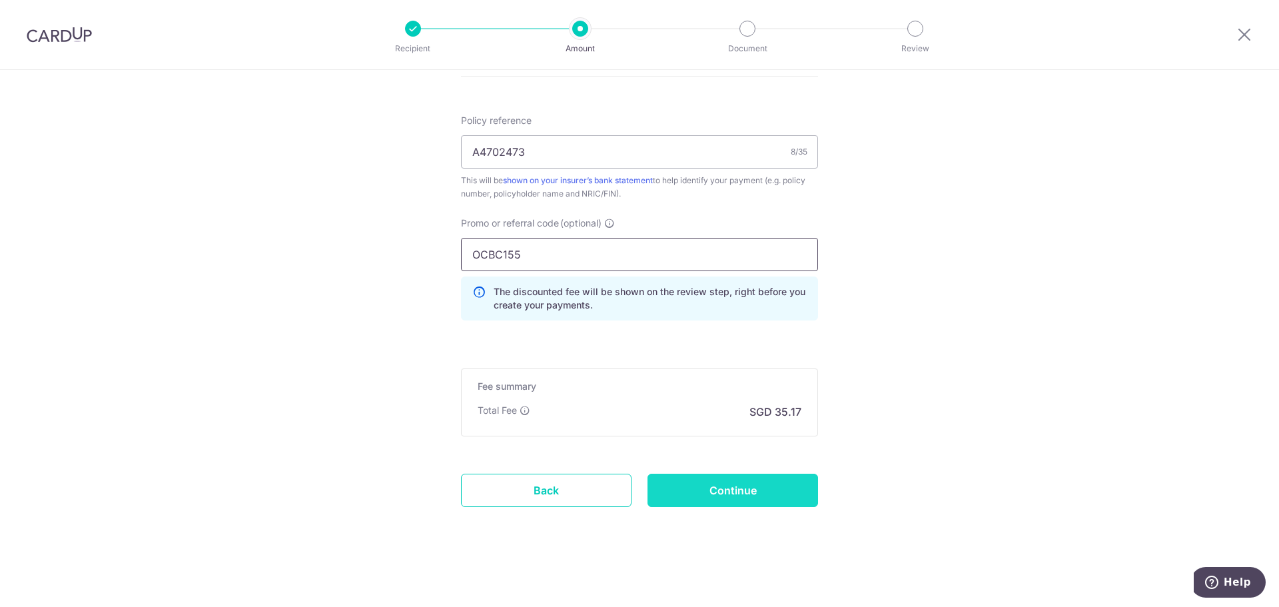
type input "OCBC155"
click at [690, 488] on input "Continue" at bounding box center [733, 490] width 171 height 33
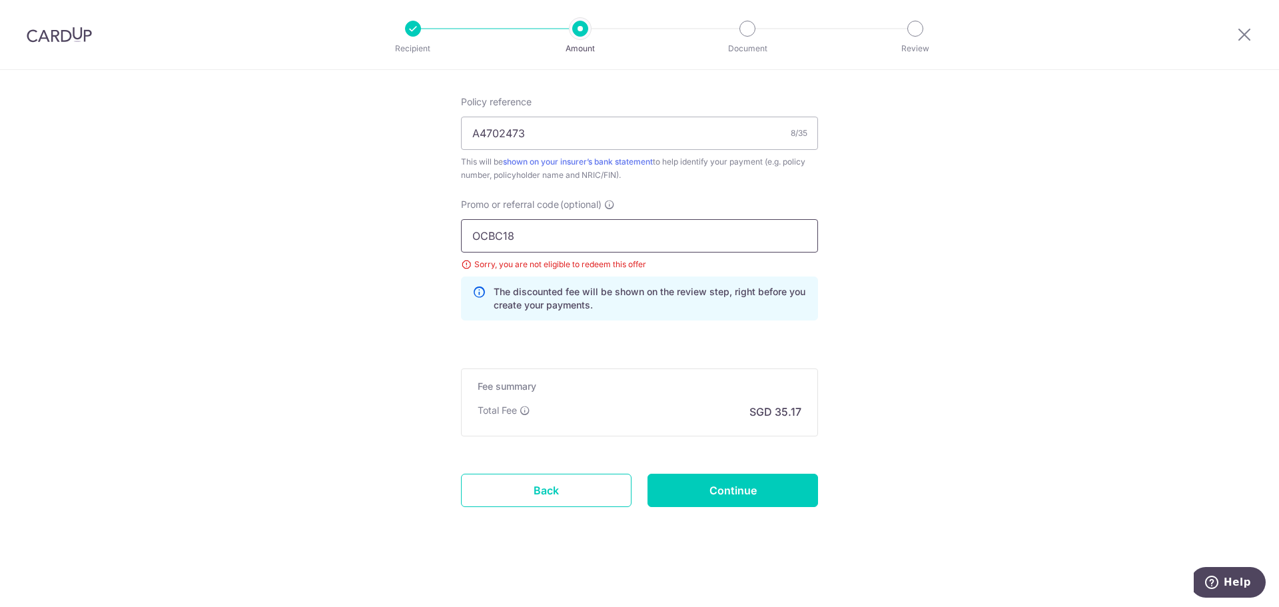
click at [548, 238] on input "OCBC18" at bounding box center [639, 235] width 357 height 33
type input "OCBC155"
click at [662, 478] on input "Continue" at bounding box center [733, 490] width 171 height 33
click at [720, 487] on input "Continue" at bounding box center [733, 490] width 171 height 33
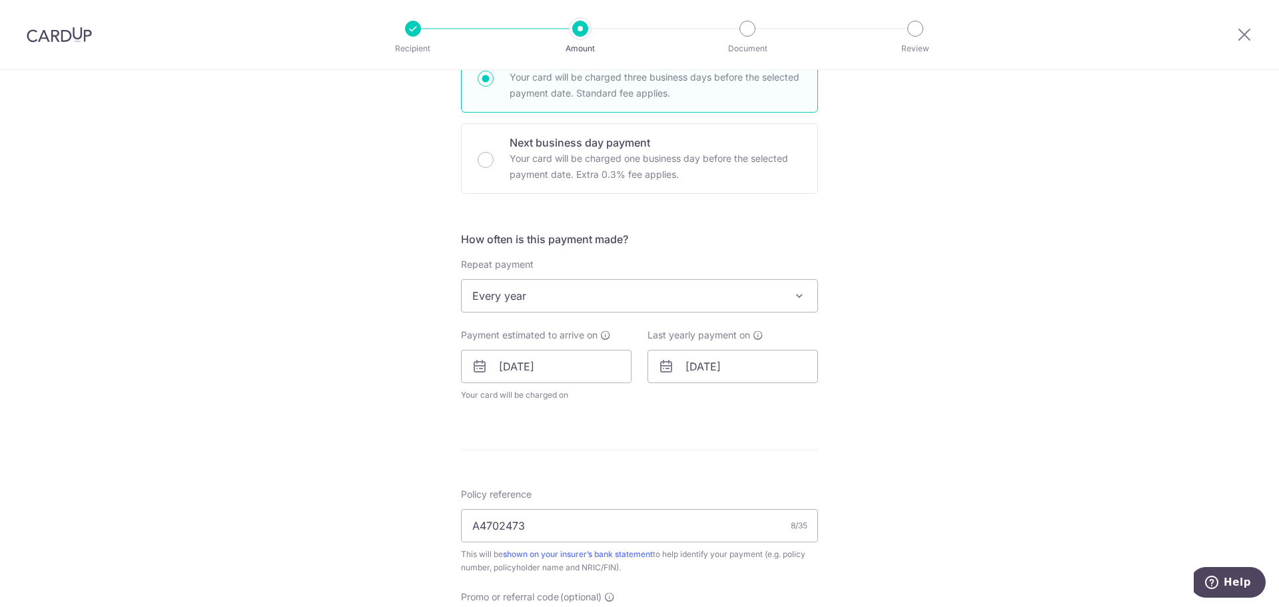
scroll to position [400, 0]
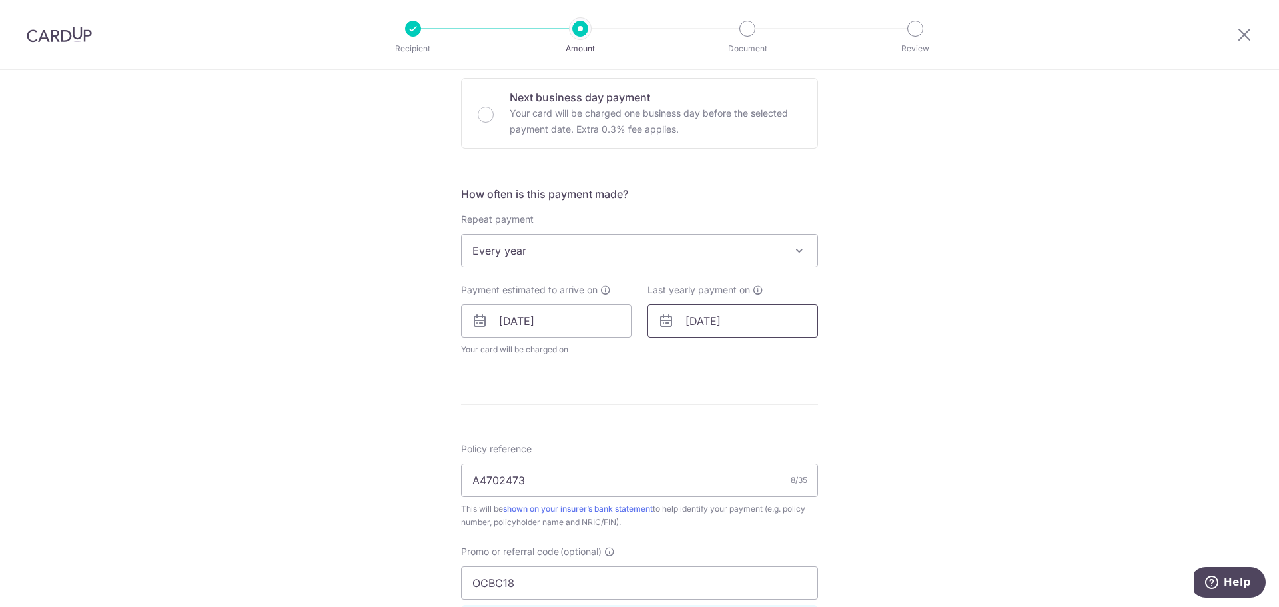
click at [729, 320] on input "[DATE]" at bounding box center [733, 320] width 171 height 33
click at [786, 356] on select "2025 2026 2027 2028 2029 2030 2031 2032 2033 2034 2035" at bounding box center [785, 357] width 35 height 11
click at [785, 417] on link "3" at bounding box center [781, 415] width 21 height 21
type input "[DATE]"
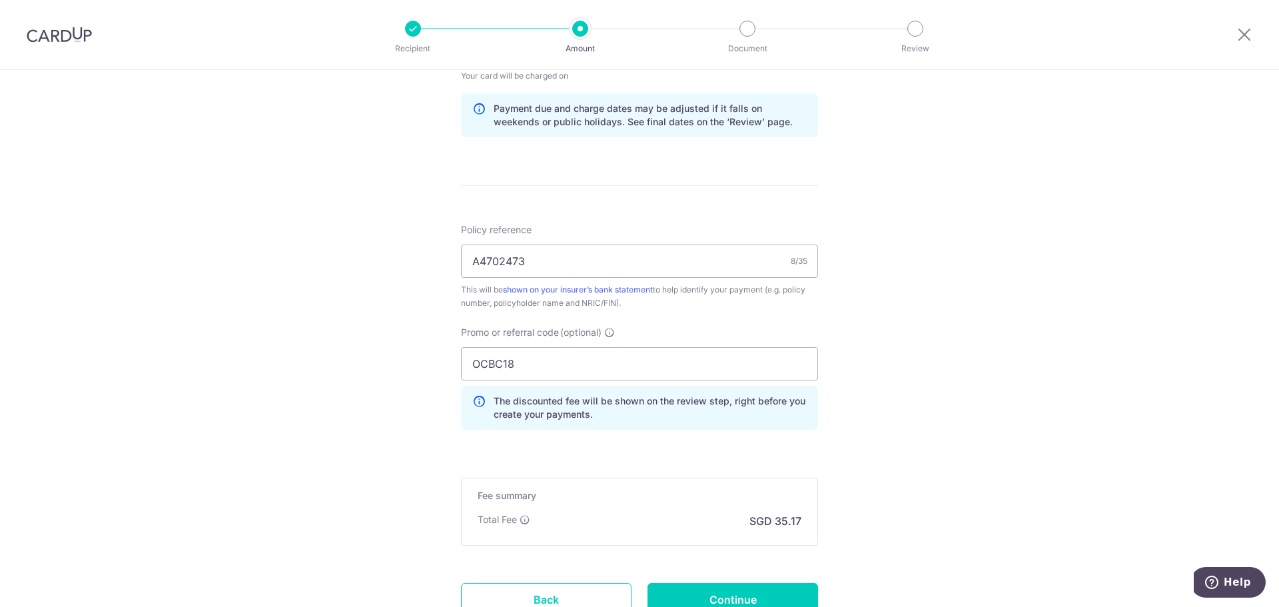
scroll to position [783, 0]
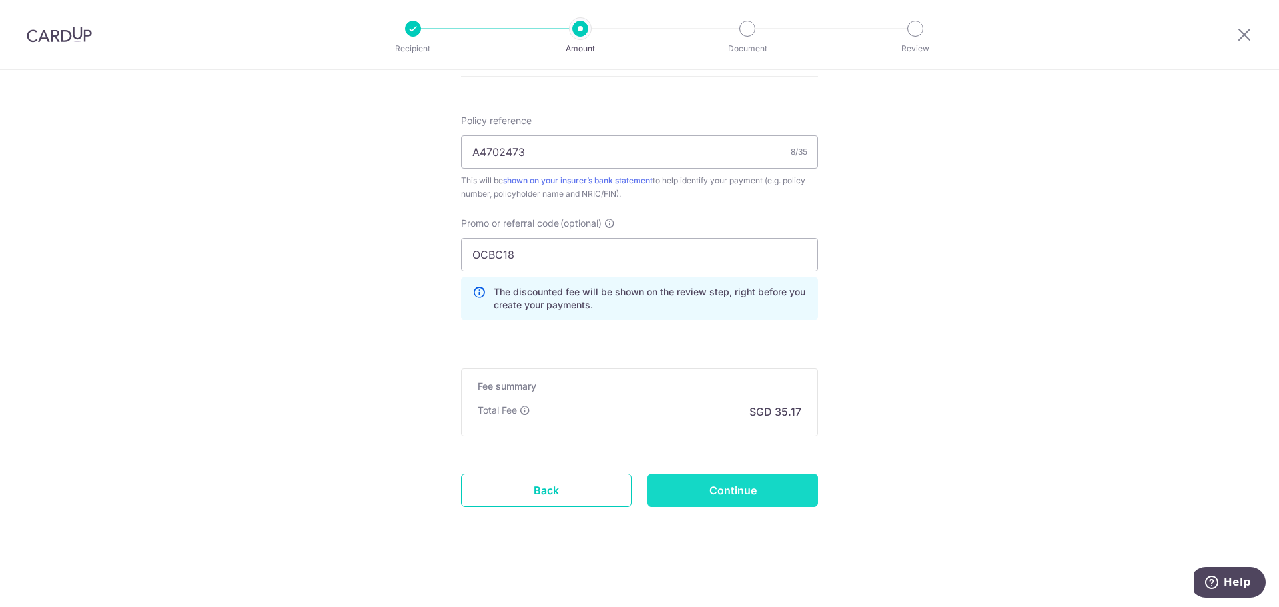
click at [710, 483] on input "Continue" at bounding box center [733, 490] width 171 height 33
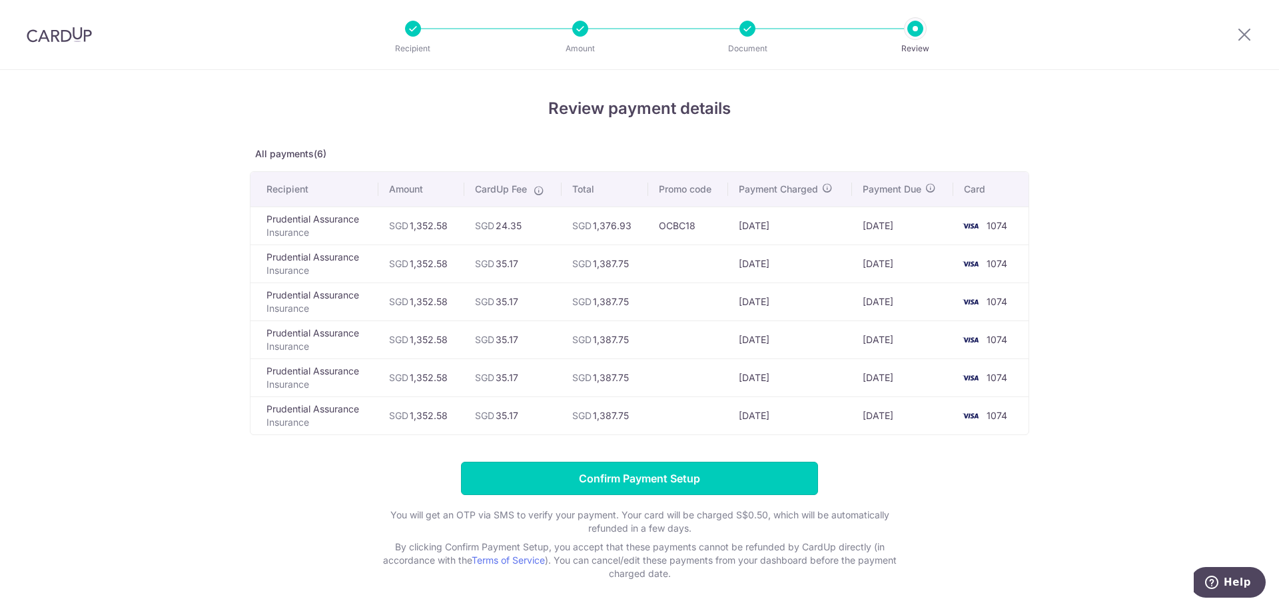
click at [710, 483] on input "Confirm Payment Setup" at bounding box center [639, 478] width 357 height 33
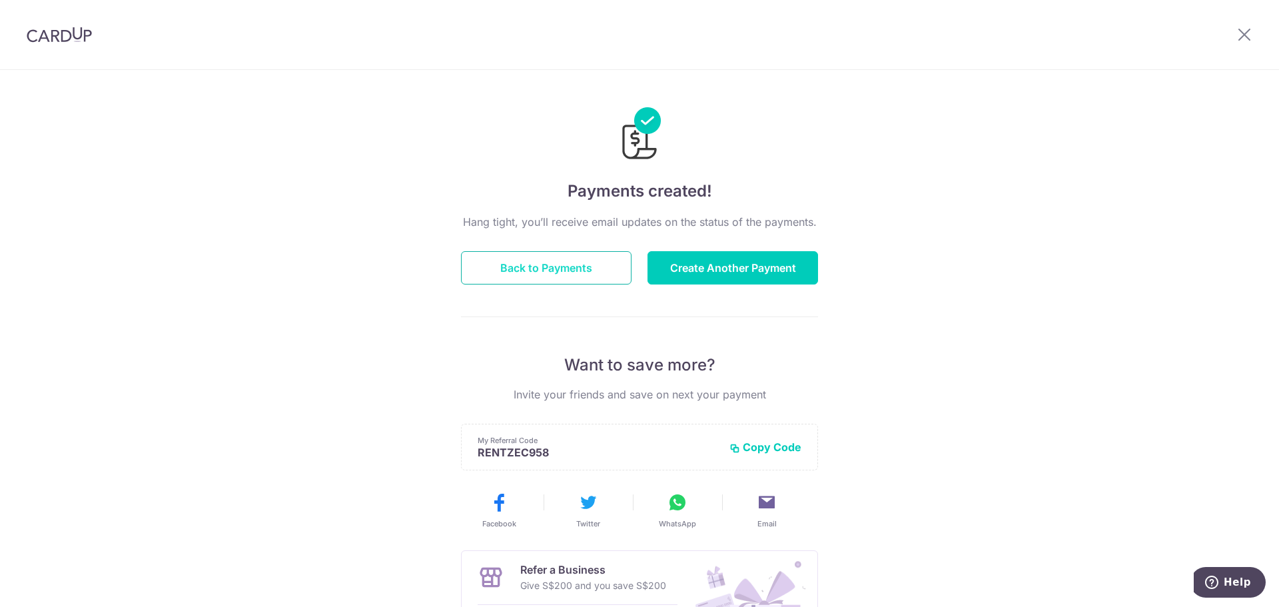
click at [532, 262] on button "Back to Payments" at bounding box center [546, 267] width 171 height 33
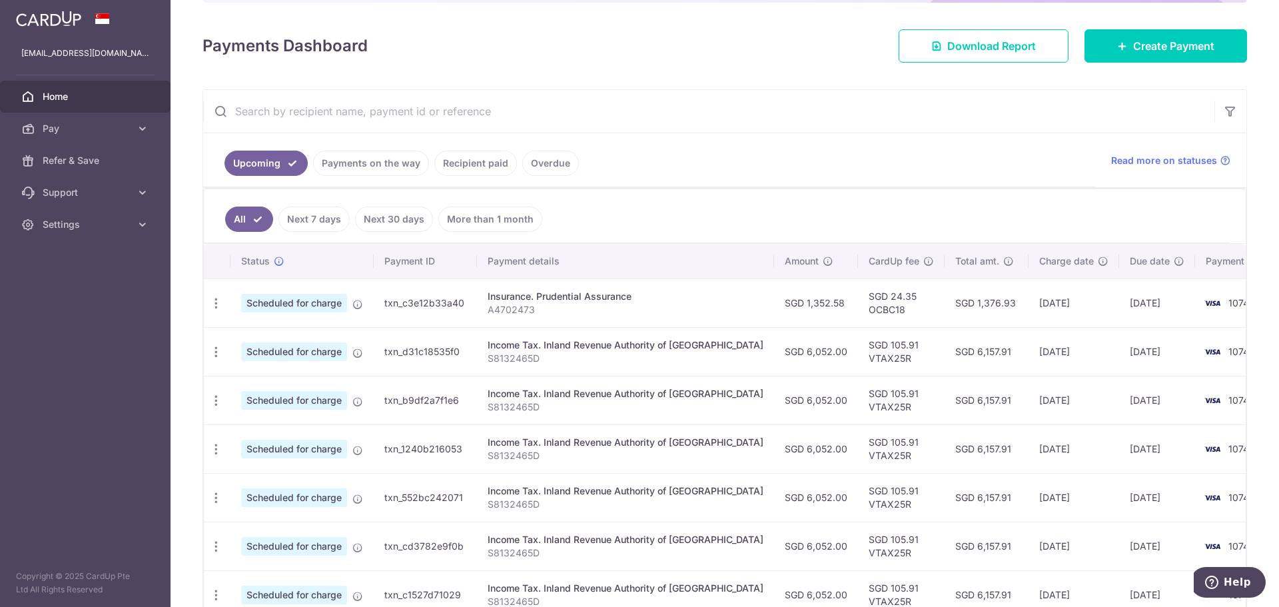
scroll to position [200, 0]
